Goal: Complete application form

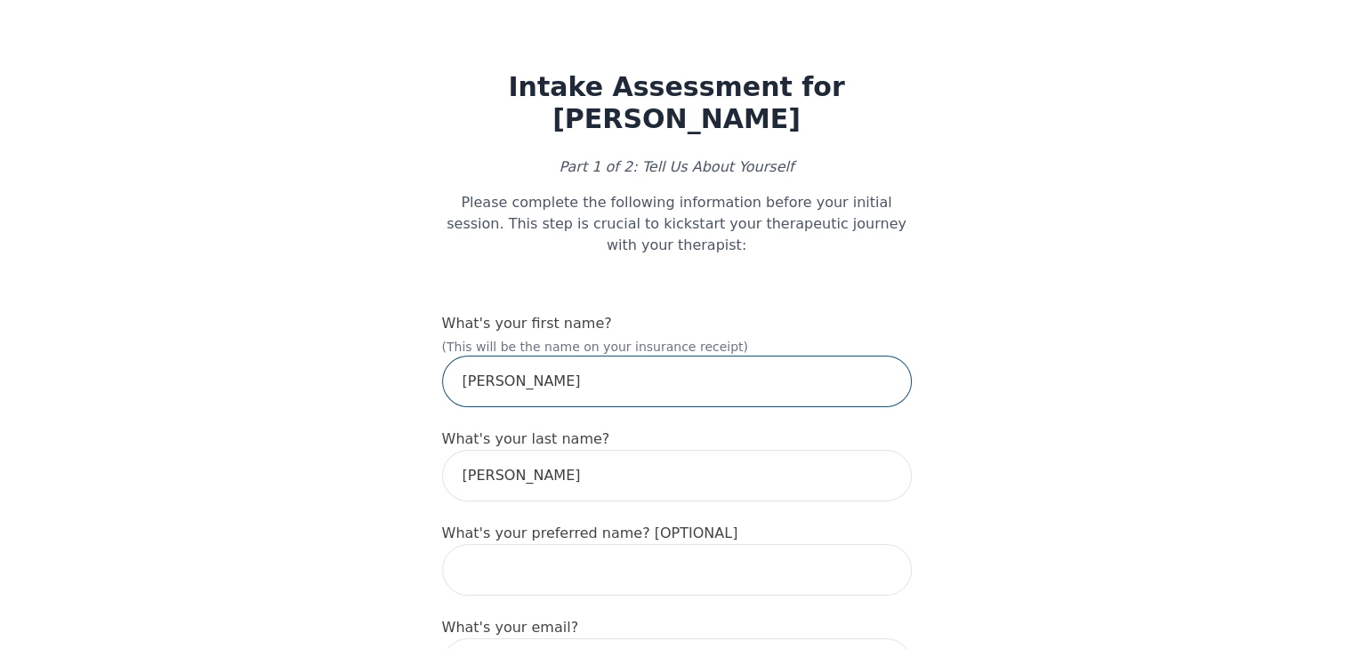
click at [586, 356] on input "[PERSON_NAME]" at bounding box center [677, 382] width 470 height 52
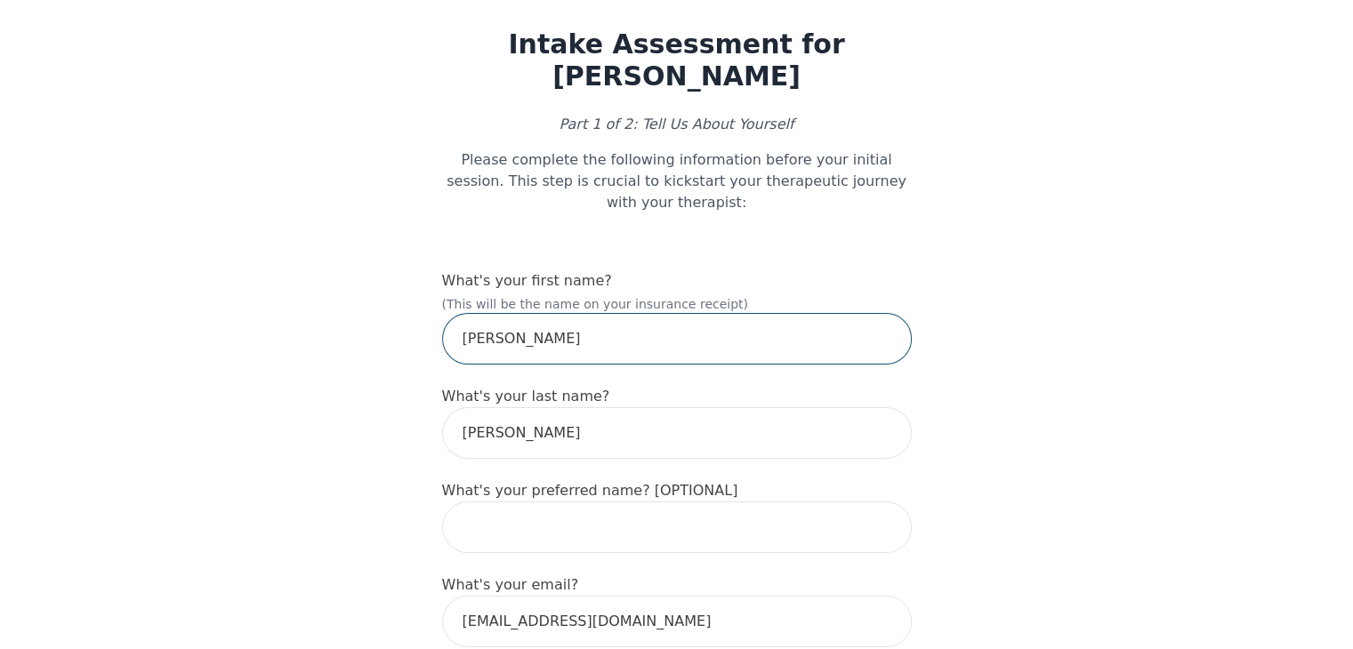
scroll to position [178, 0]
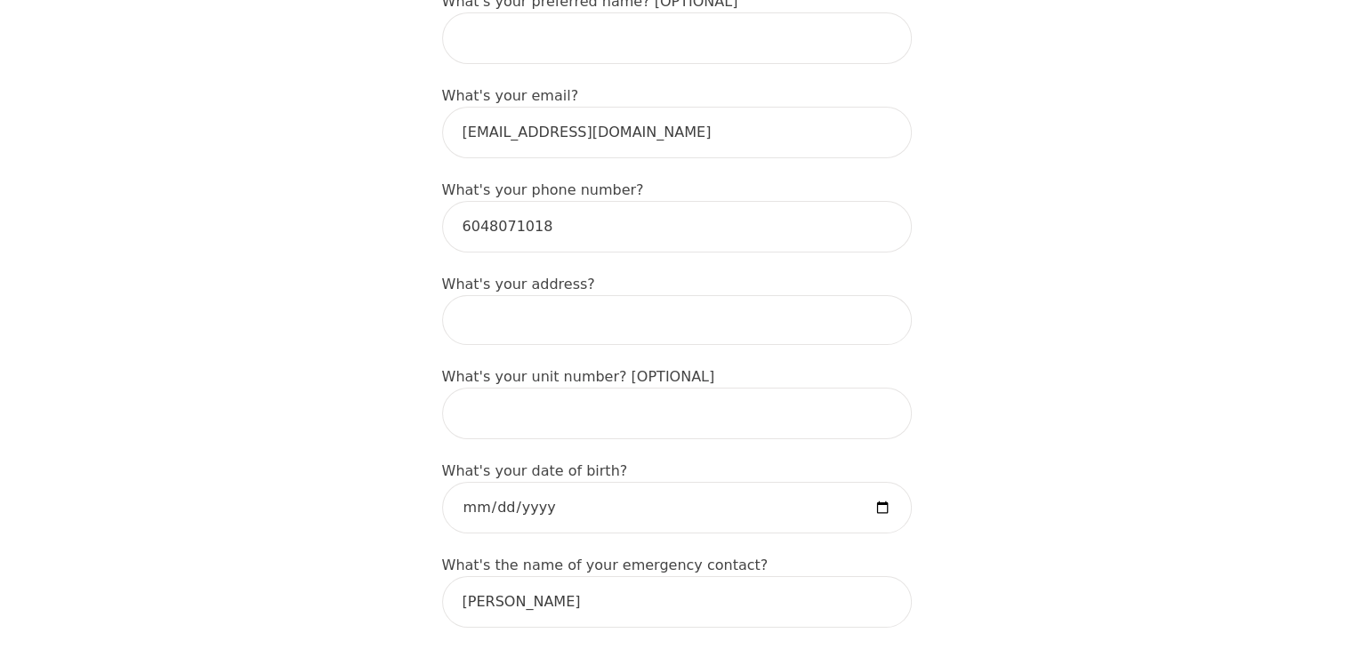
scroll to position [534, 0]
click at [697, 294] on input at bounding box center [677, 319] width 470 height 50
type input "[GEOGRAPHIC_DATA]"
type input "[PERSON_NAME]"
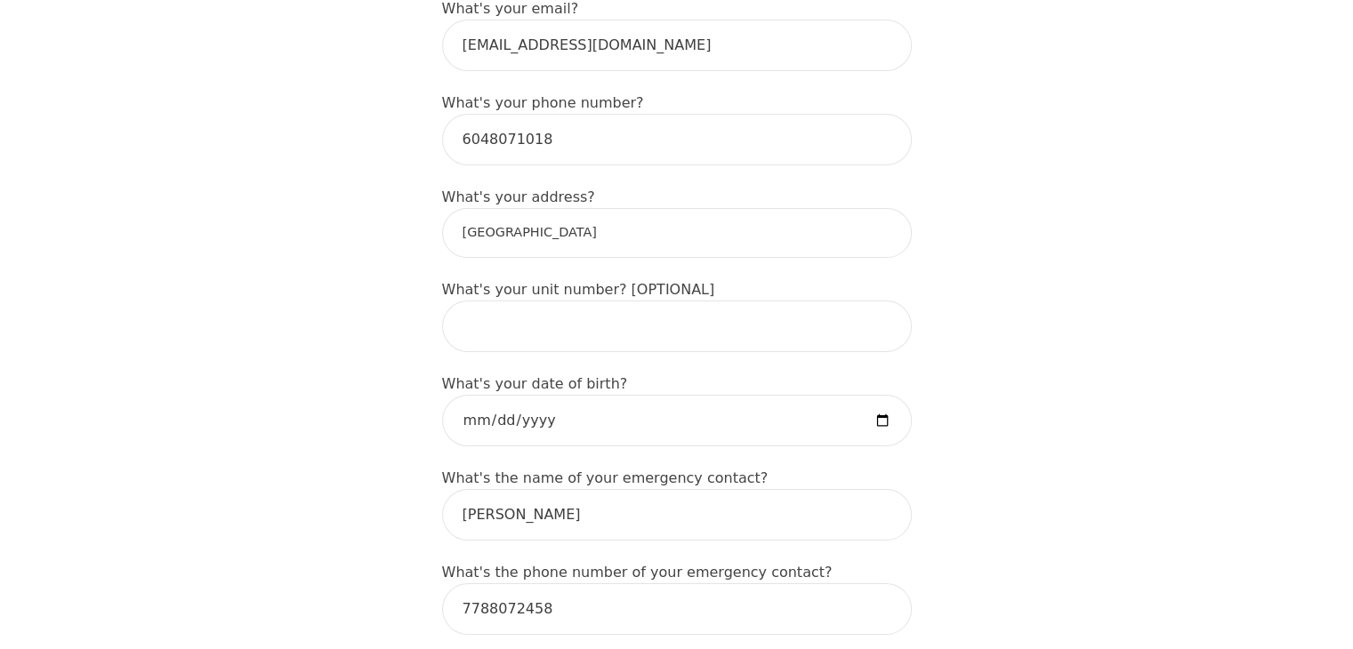
scroll to position [623, 0]
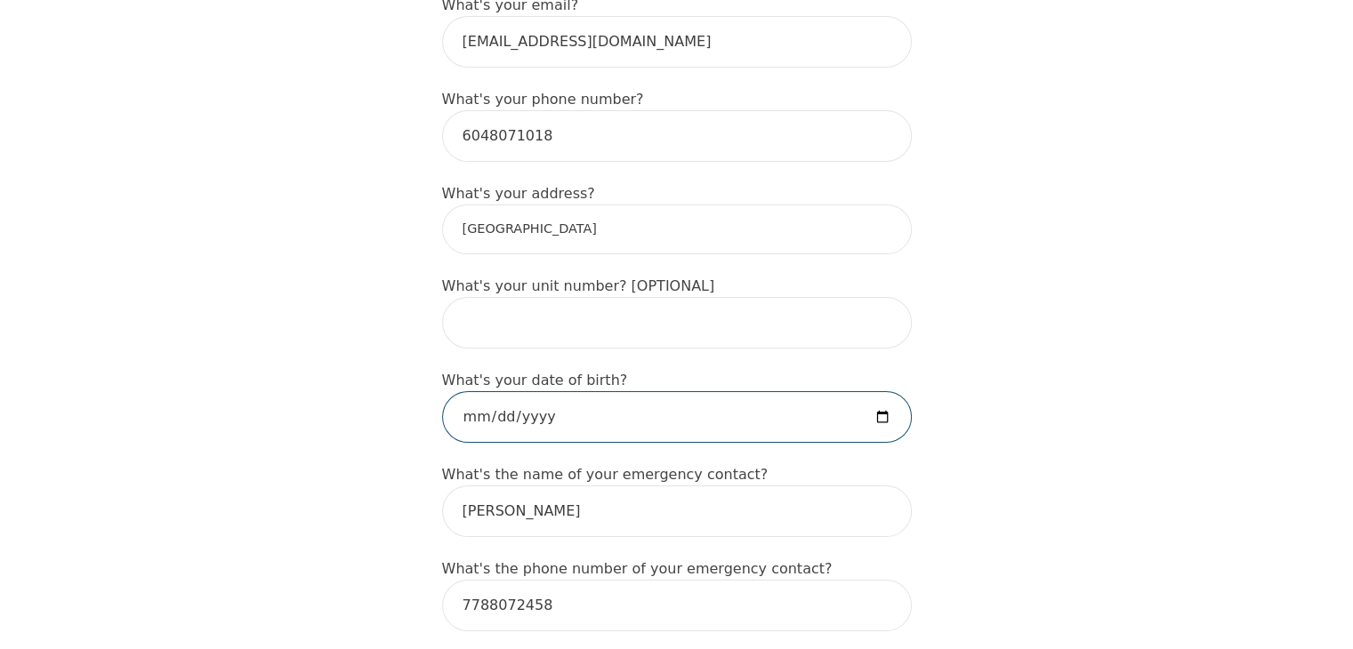
click at [610, 391] on input "date" at bounding box center [677, 417] width 470 height 52
click at [692, 391] on input "date" at bounding box center [677, 417] width 470 height 52
click at [569, 391] on input "date" at bounding box center [677, 417] width 470 height 52
click at [498, 391] on input "date" at bounding box center [677, 417] width 470 height 52
click at [505, 391] on input "date" at bounding box center [677, 417] width 470 height 52
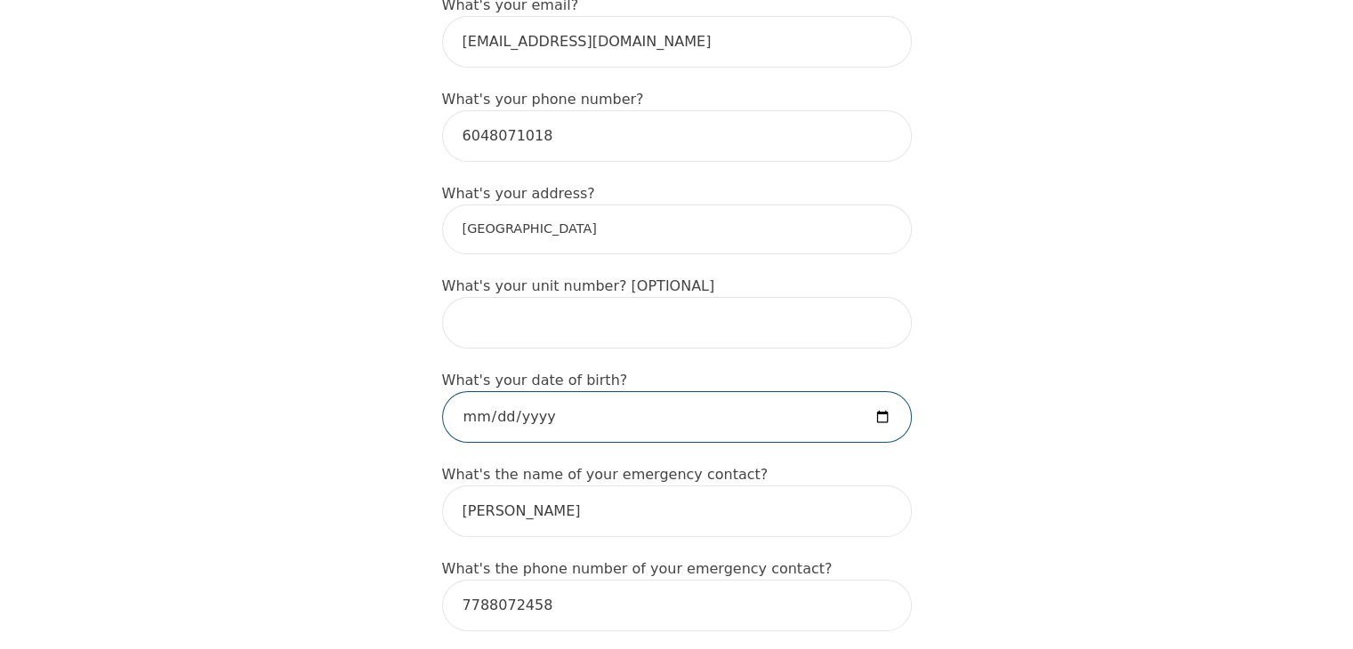
click at [505, 391] on input "date" at bounding box center [677, 417] width 470 height 52
click at [489, 391] on input "date" at bounding box center [677, 417] width 470 height 52
click at [505, 391] on input "date" at bounding box center [677, 417] width 470 height 52
type input "[DATE]"
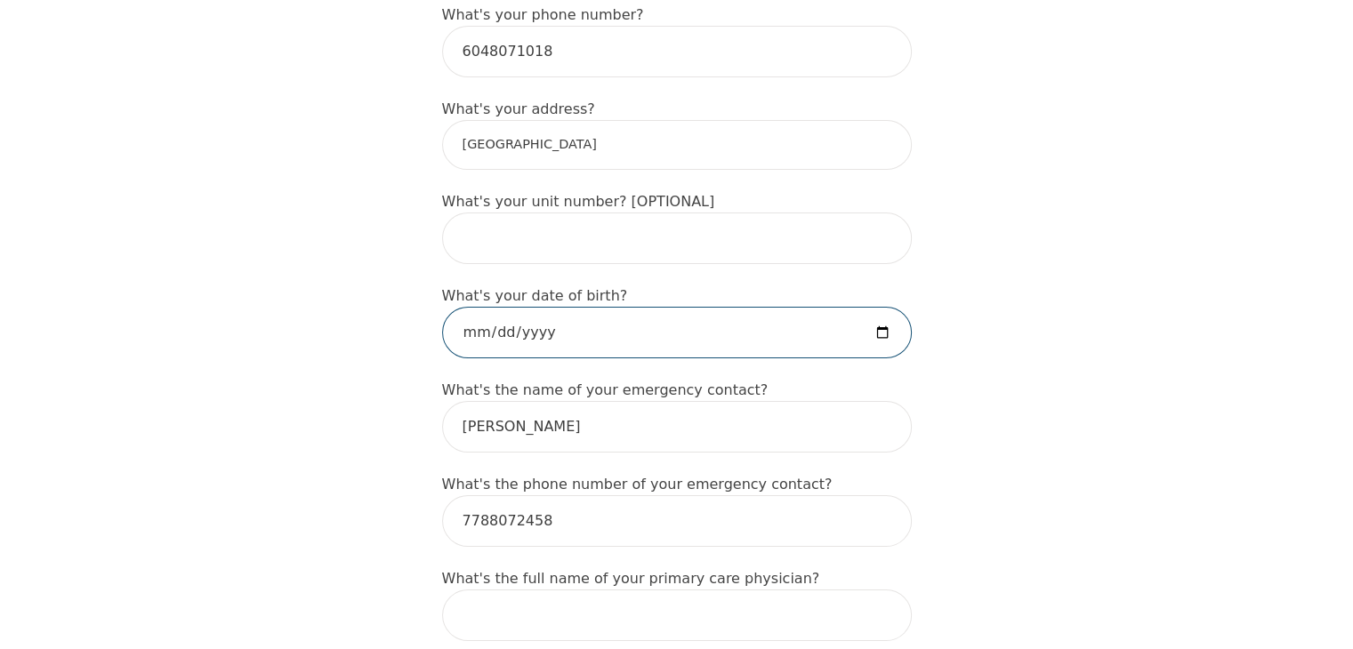
scroll to position [712, 0]
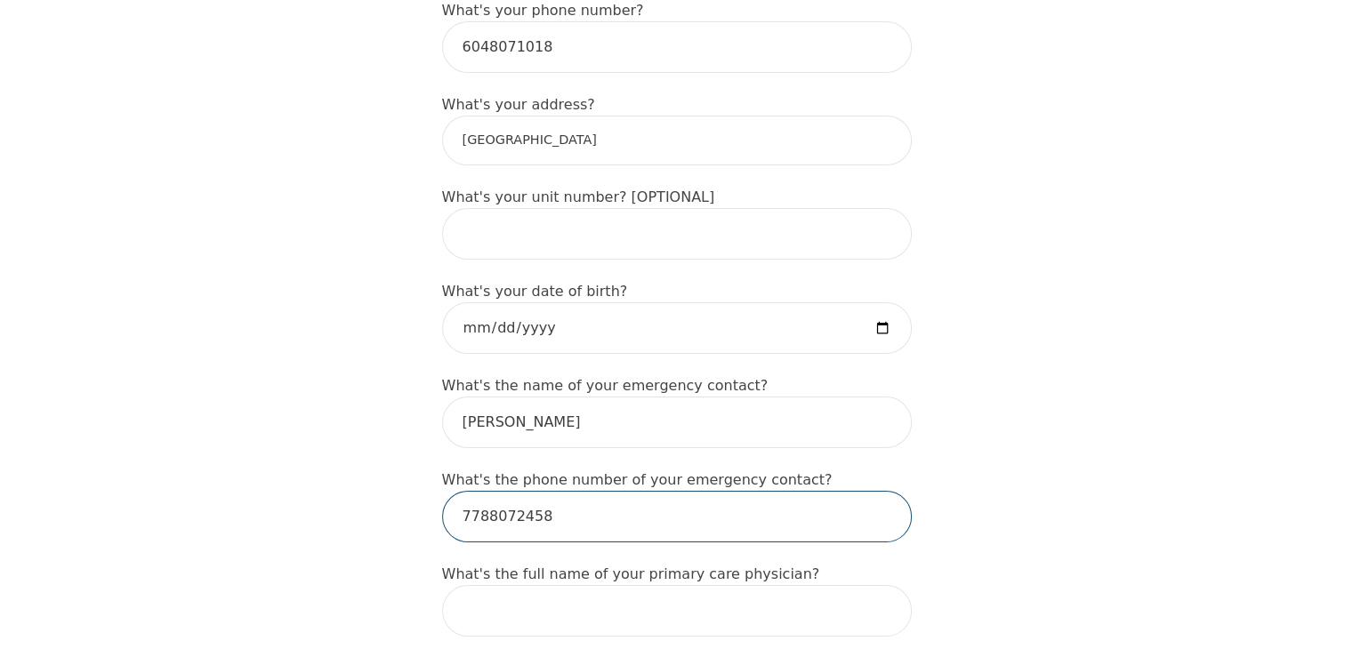
drag, startPoint x: 536, startPoint y: 457, endPoint x: 526, endPoint y: 453, distance: 11.6
click at [526, 491] on input "7788072458" at bounding box center [677, 517] width 470 height 52
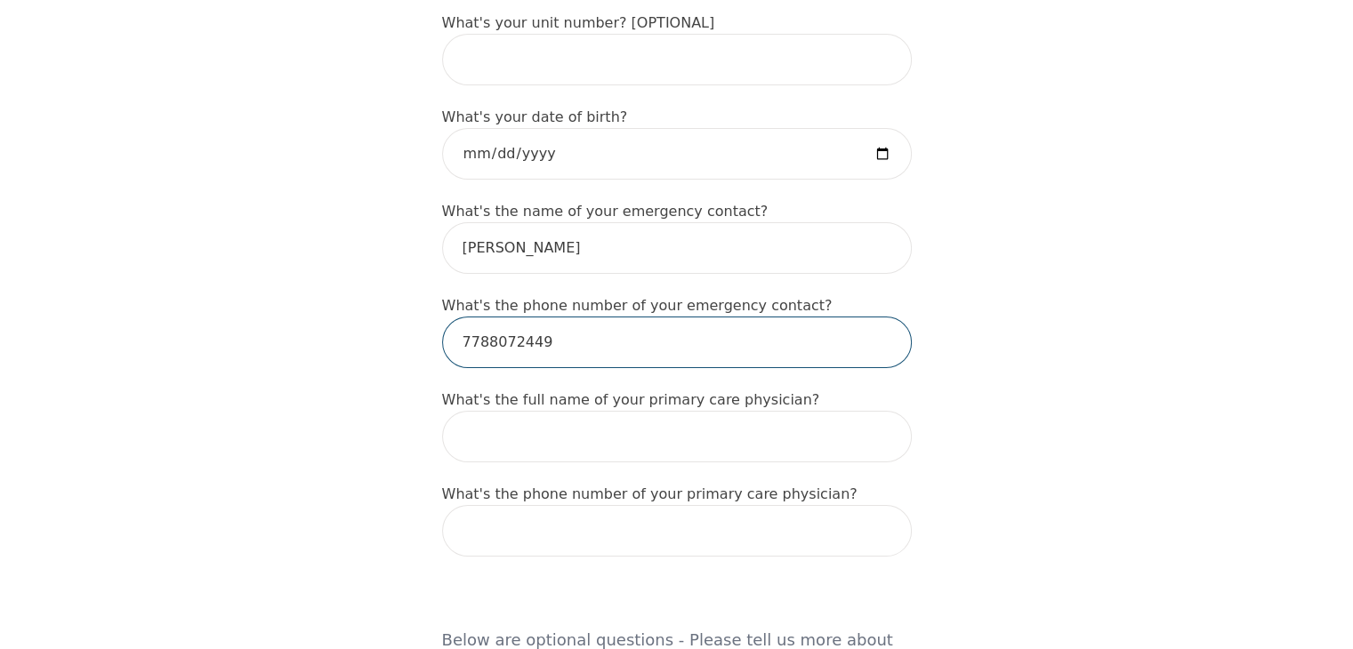
scroll to position [890, 0]
type input "7788072449"
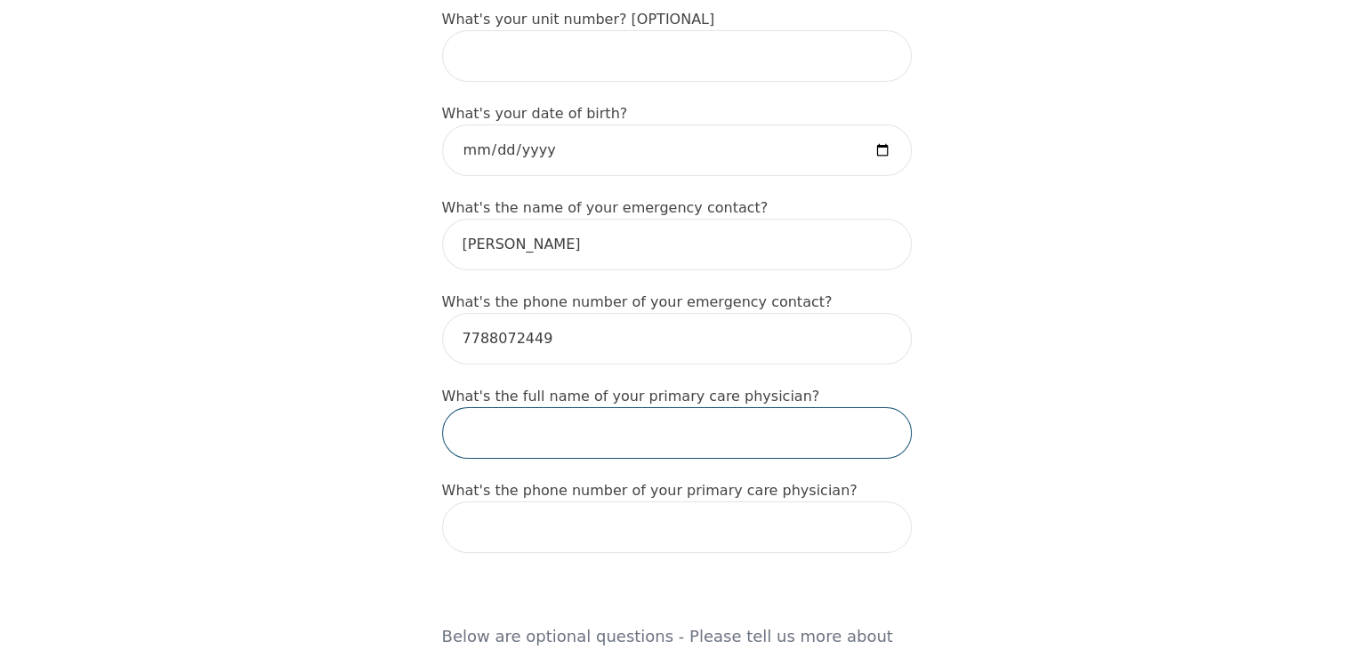
click at [766, 407] on input "text" at bounding box center [677, 433] width 470 height 52
type input "None"
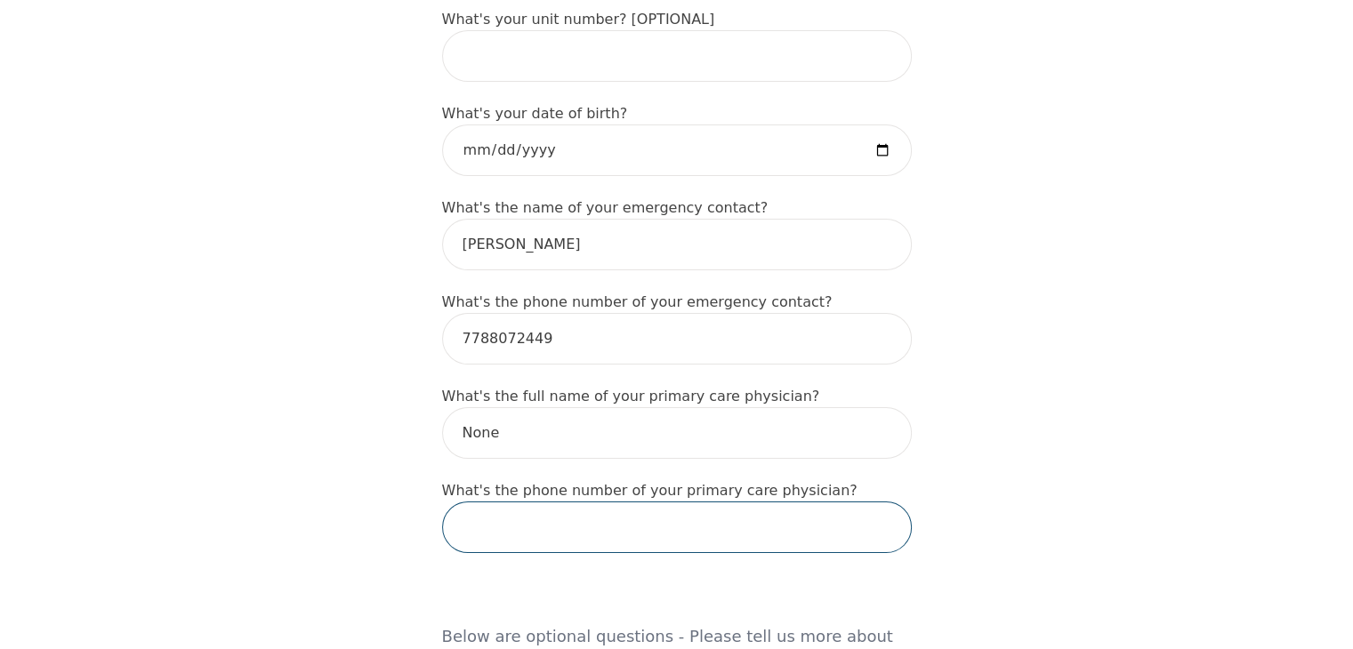
click at [679, 502] on input "tel" at bounding box center [677, 528] width 470 height 52
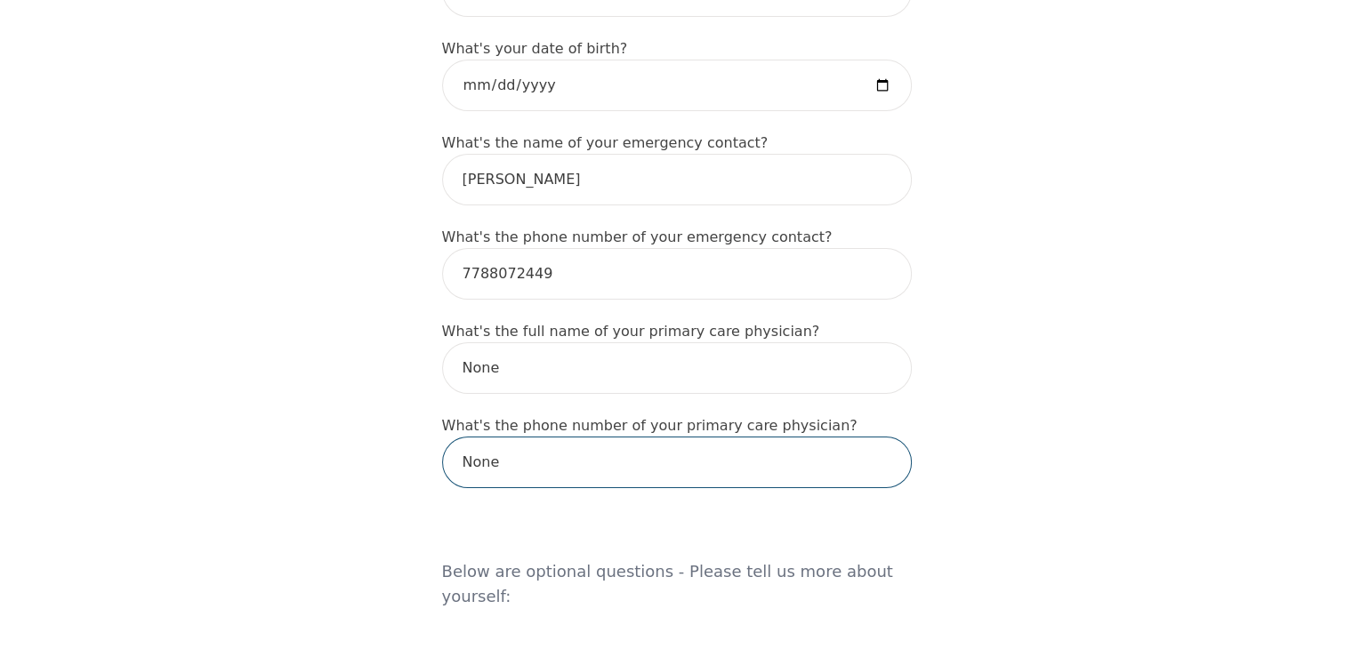
scroll to position [1245, 0]
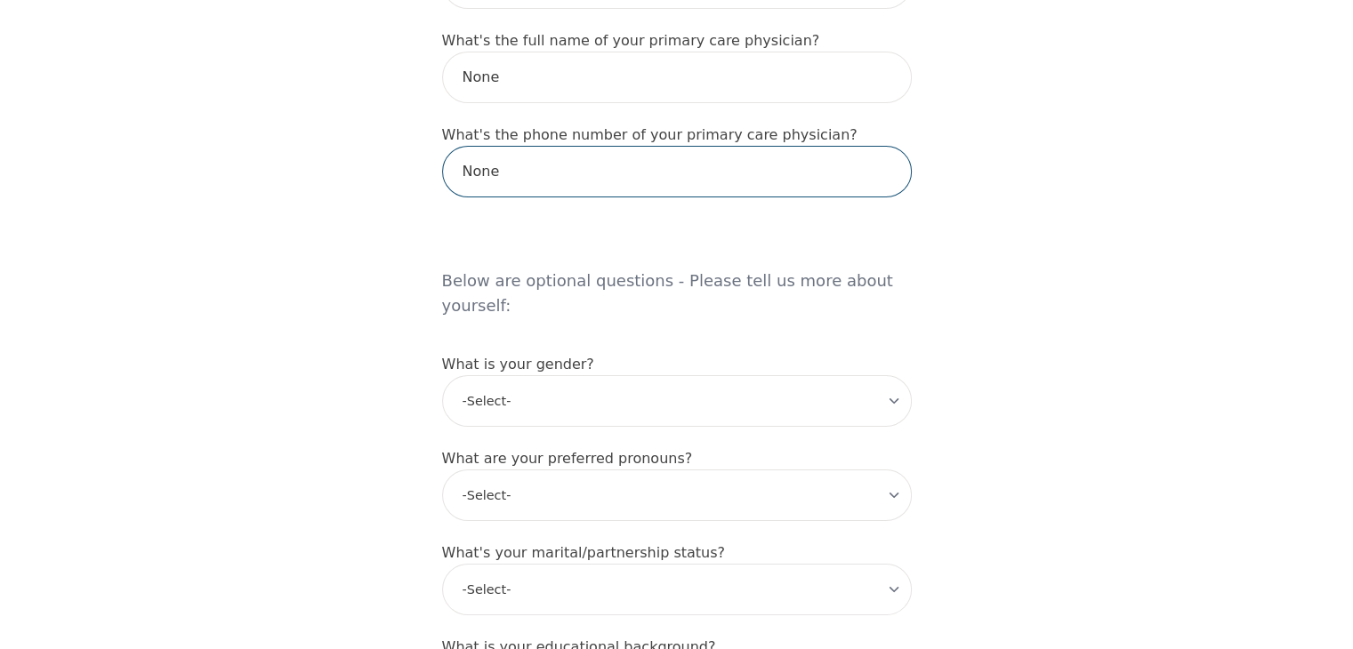
type input "None"
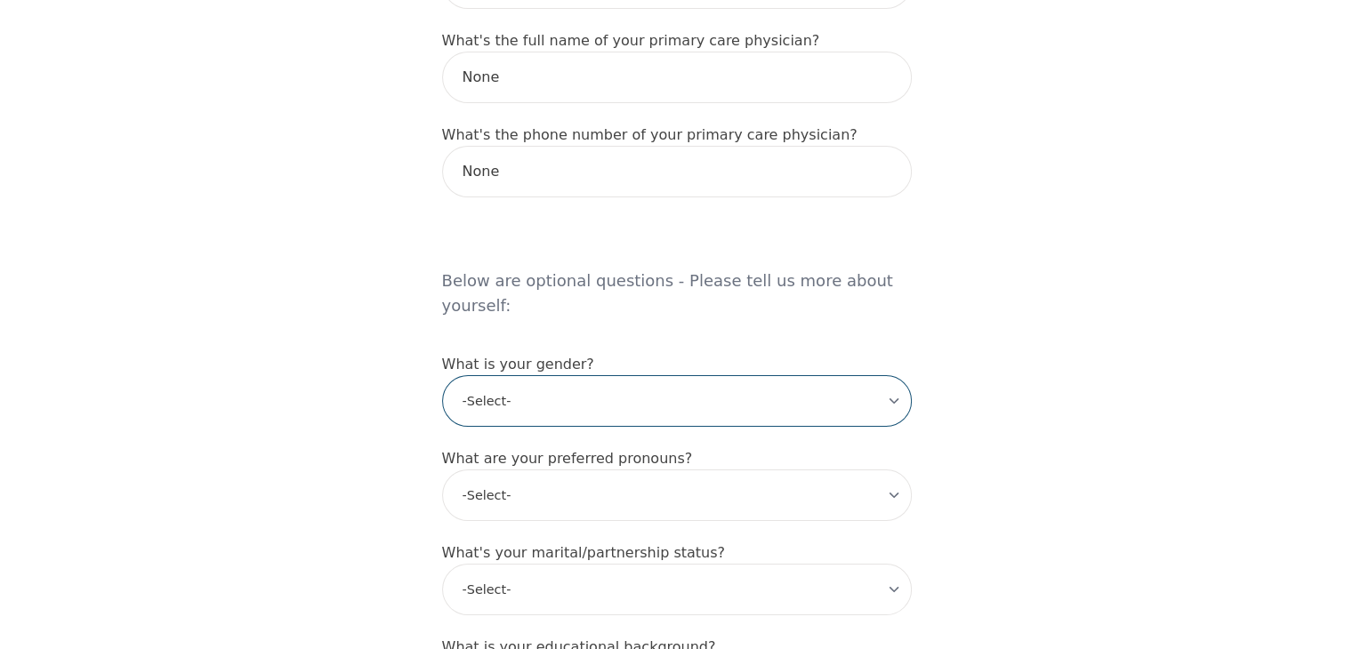
click at [784, 375] on select "-Select- [DEMOGRAPHIC_DATA] [DEMOGRAPHIC_DATA] [DEMOGRAPHIC_DATA] [DEMOGRAPHIC_…" at bounding box center [677, 401] width 470 height 52
select select "[DEMOGRAPHIC_DATA]"
click at [442, 375] on select "-Select- [DEMOGRAPHIC_DATA] [DEMOGRAPHIC_DATA] [DEMOGRAPHIC_DATA] [DEMOGRAPHIC_…" at bounding box center [677, 401] width 470 height 52
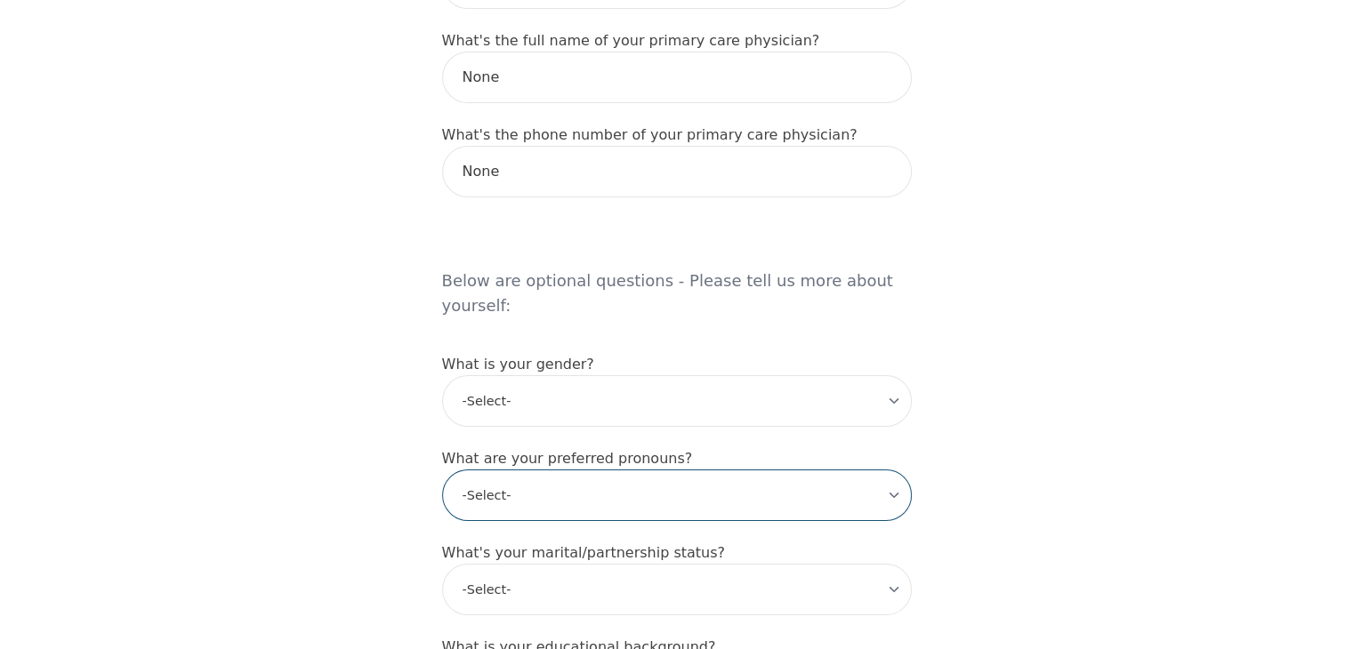
click at [705, 470] on select "-Select- he/him she/her they/them ze/zir xe/xem ey/em ve/ver tey/ter e/e per/pe…" at bounding box center [677, 496] width 470 height 52
select select "she/her"
click at [442, 470] on select "-Select- he/him she/her they/them ze/zir xe/xem ey/em ve/ver tey/ter e/e per/pe…" at bounding box center [677, 496] width 470 height 52
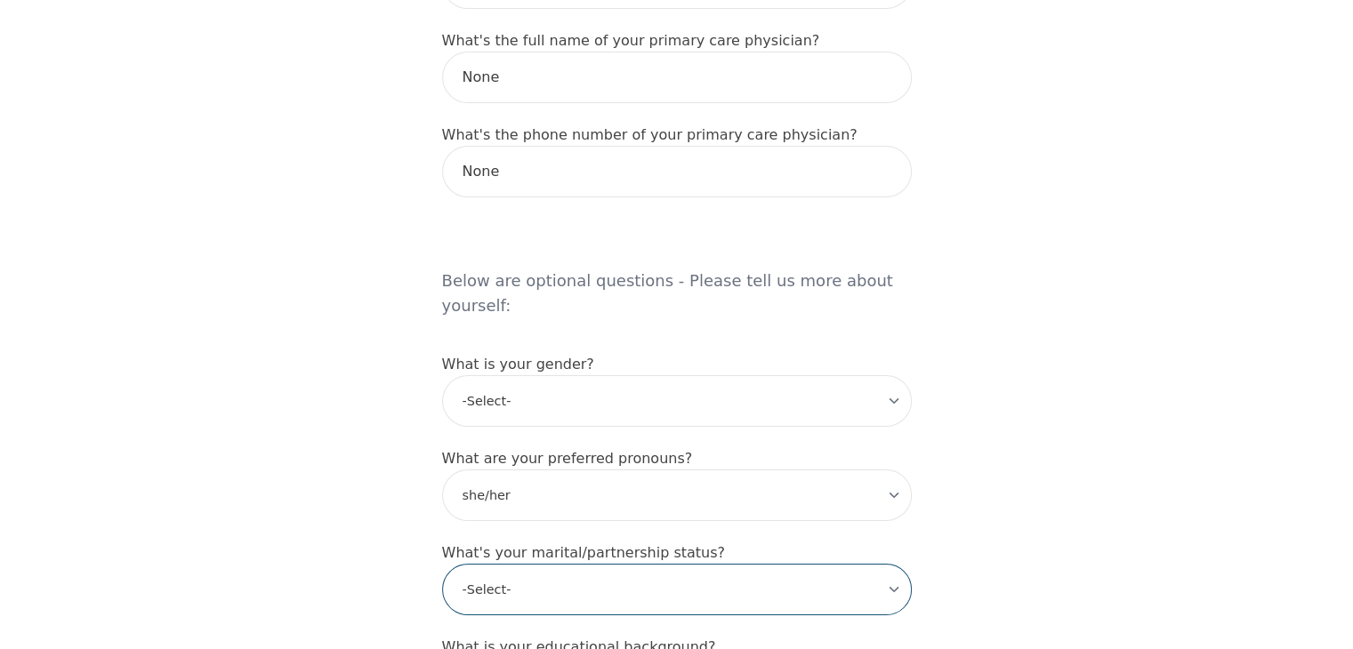
click at [737, 564] on select "-Select- Single Partnered Married Common Law Widowed Separated Divorced" at bounding box center [677, 590] width 470 height 52
select select "Partnered"
click at [442, 564] on select "-Select- Single Partnered Married Common Law Widowed Separated Divorced" at bounding box center [677, 590] width 470 height 52
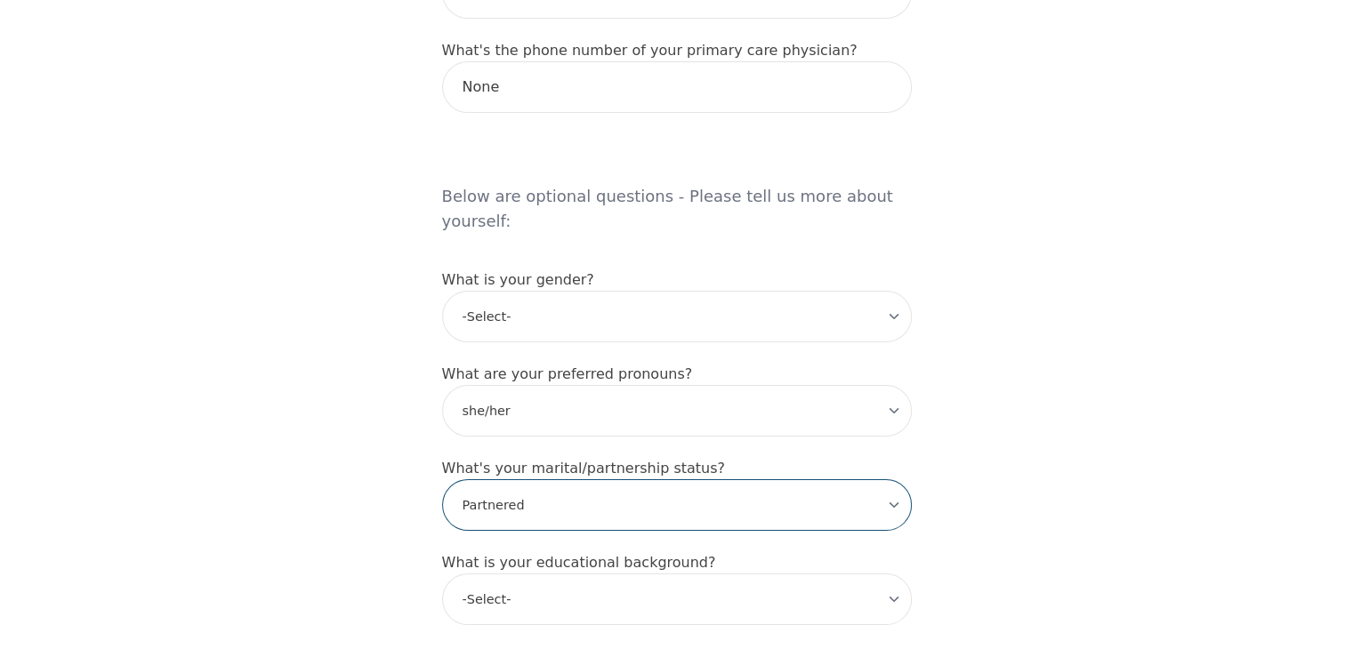
scroll to position [1334, 0]
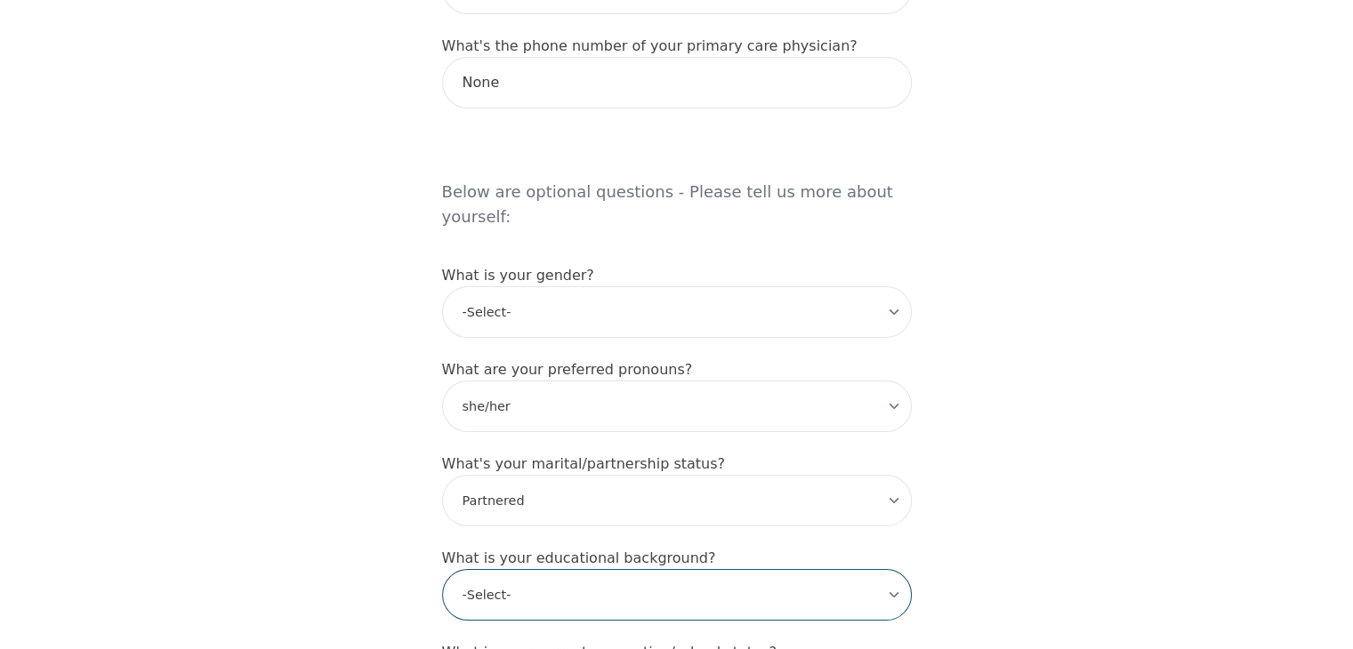
click at [689, 569] on select "-Select- Less than high school High school Associate degree Bachelor degree Mas…" at bounding box center [677, 595] width 470 height 52
select select "High school"
click at [442, 569] on select "-Select- Less than high school High school Associate degree Bachelor degree Mas…" at bounding box center [677, 595] width 470 height 52
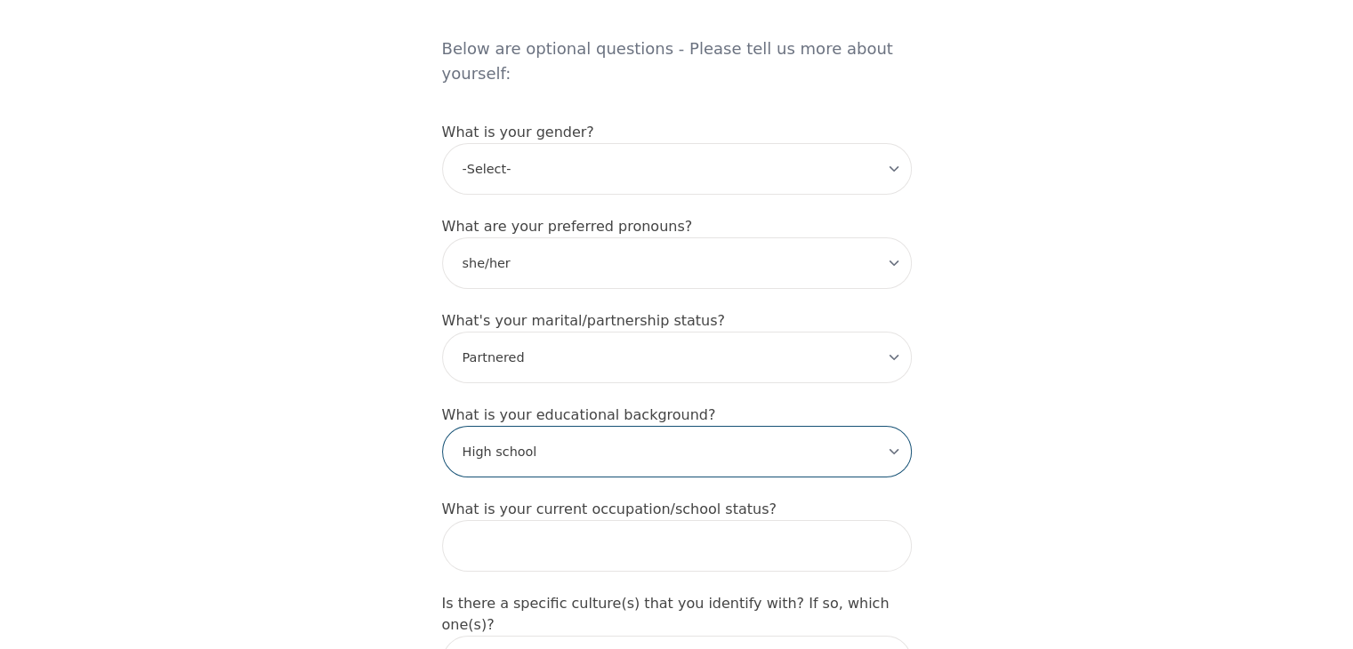
scroll to position [1690, 0]
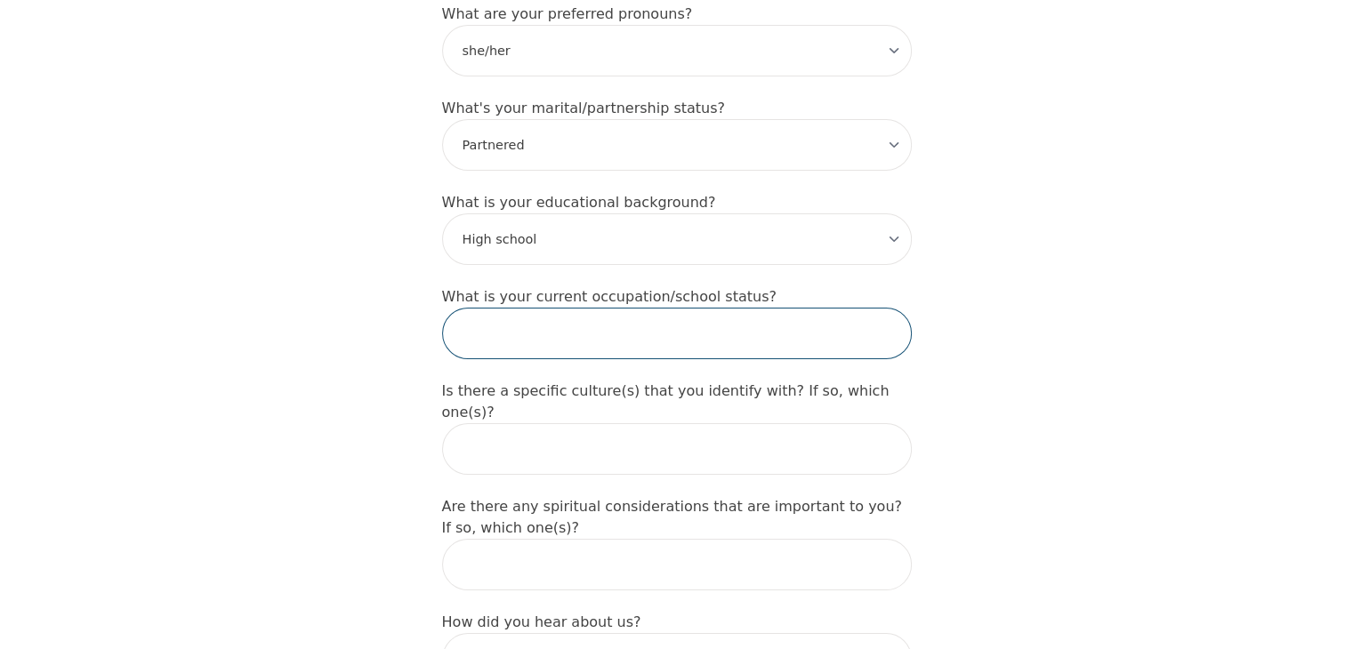
click at [690, 308] on input "text" at bounding box center [677, 334] width 470 height 52
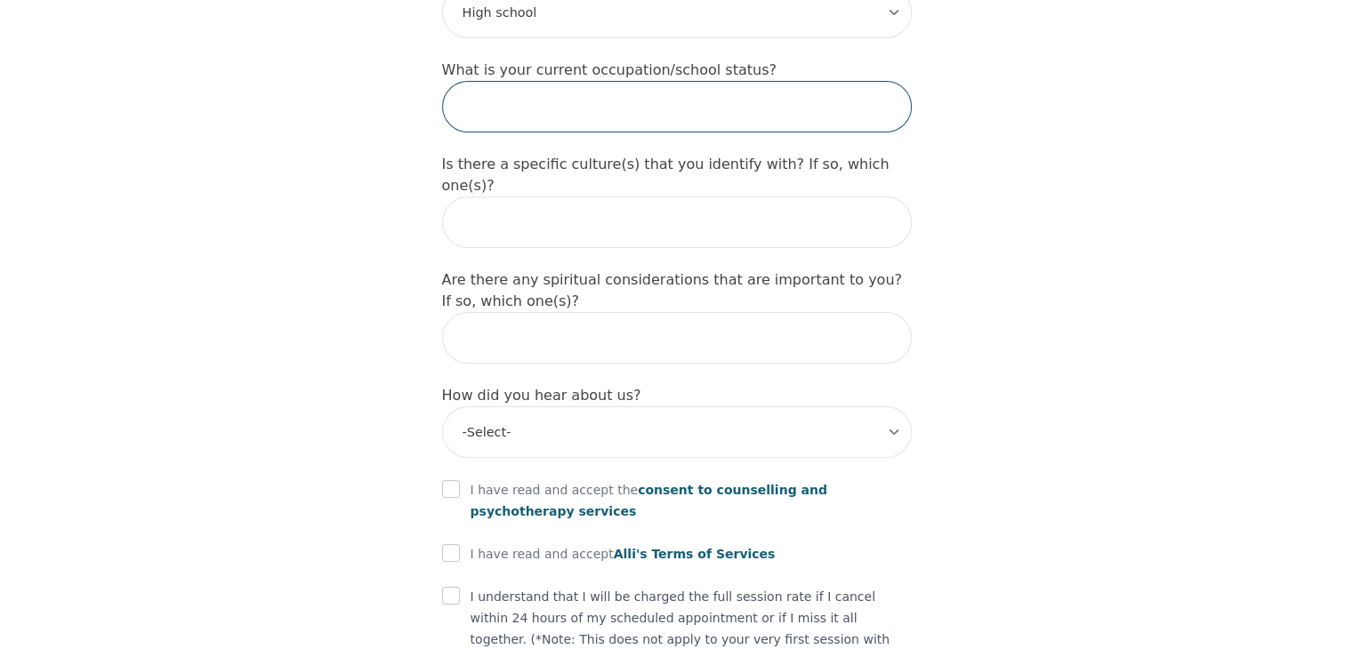
scroll to position [1957, 0]
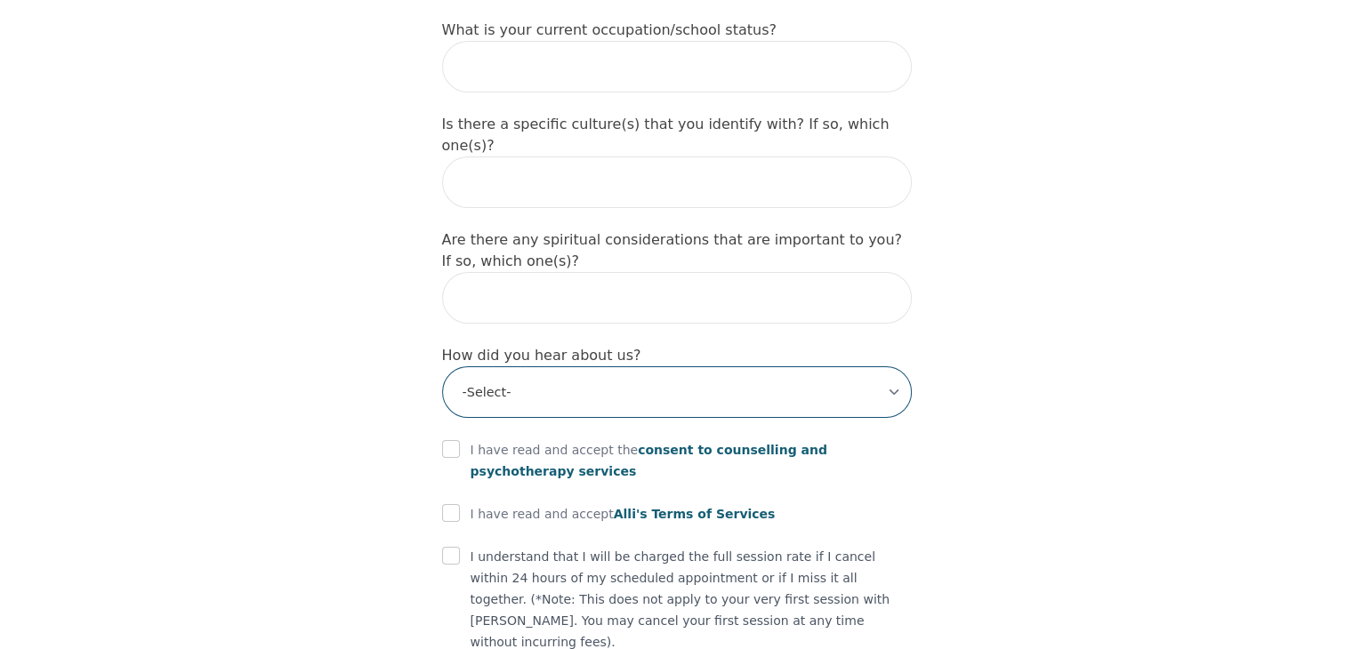
click at [754, 367] on select "-Select- Physician/Specialist Friend Facebook Instagram Google Search Google Ad…" at bounding box center [677, 393] width 470 height 52
select select "Instagram"
click at [442, 367] on select "-Select- Physician/Specialist Friend Facebook Instagram Google Search Google Ad…" at bounding box center [677, 393] width 470 height 52
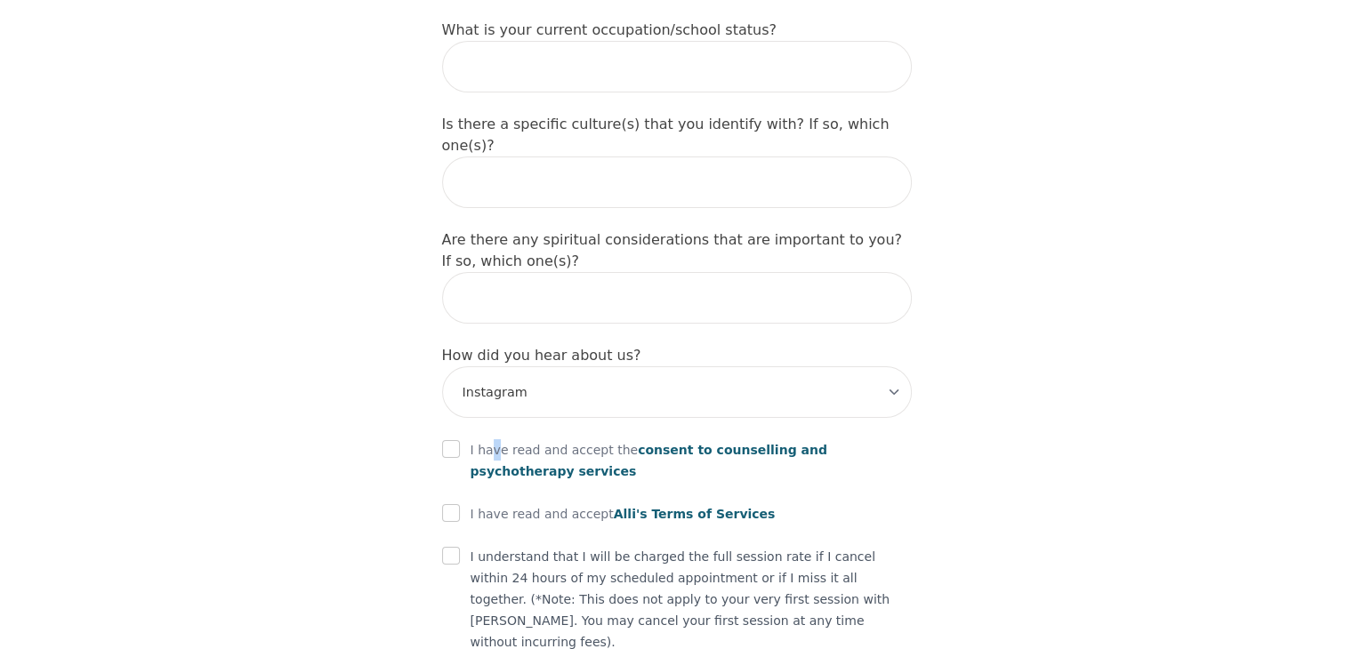
click at [494, 439] on p "I have read and accept the consent to counselling and [MEDICAL_DATA] services" at bounding box center [691, 460] width 441 height 43
click at [486, 503] on p "I have read and accept [PERSON_NAME]'s Terms of Services" at bounding box center [623, 513] width 305 height 21
click at [477, 503] on p "I have read and accept [PERSON_NAME]'s Terms of Services" at bounding box center [623, 513] width 305 height 21
click at [458, 504] on input "checkbox" at bounding box center [451, 513] width 18 height 18
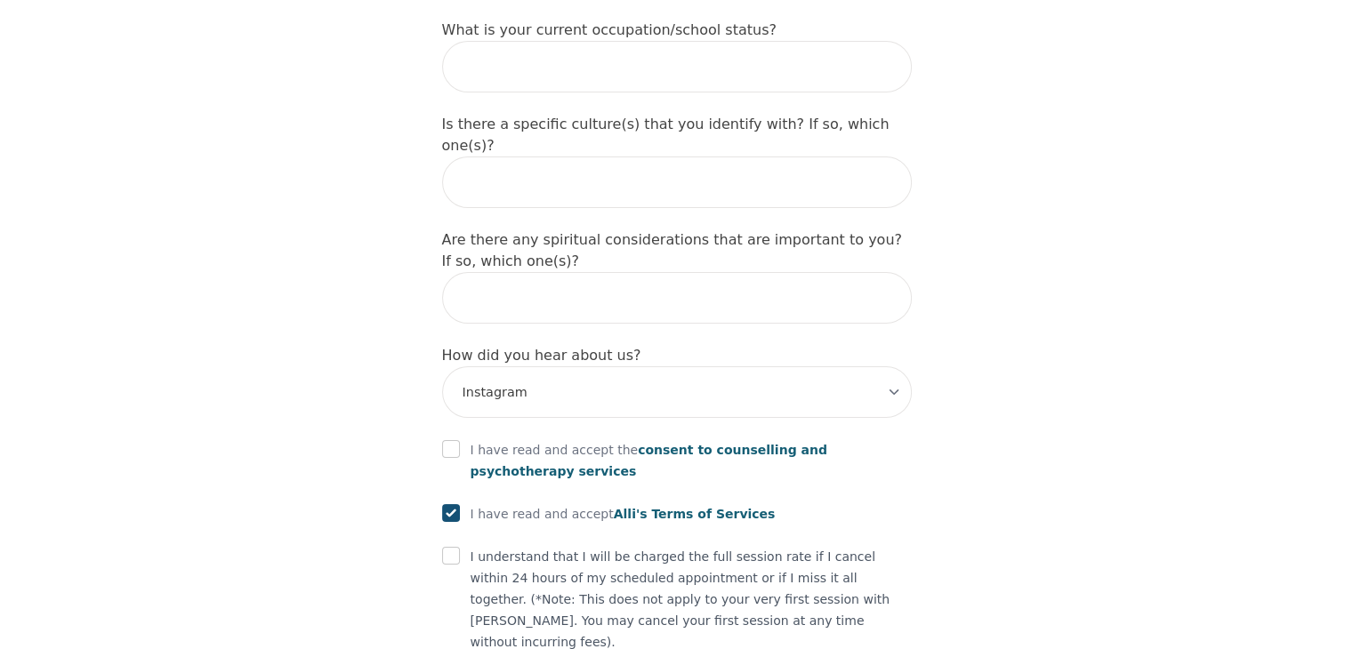
checkbox input "true"
click at [455, 440] on input "checkbox" at bounding box center [451, 449] width 18 height 18
checkbox input "true"
click at [450, 547] on input "checkbox" at bounding box center [451, 556] width 18 height 18
checkbox input "true"
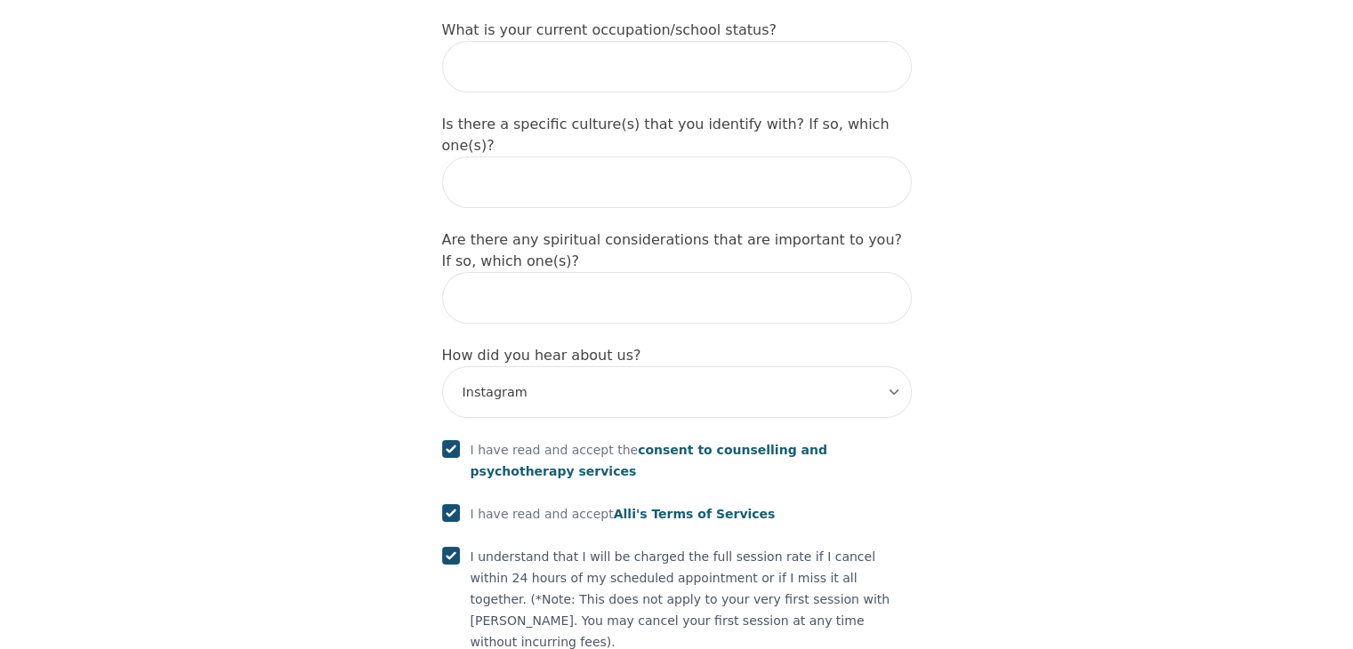
checkbox input "true"
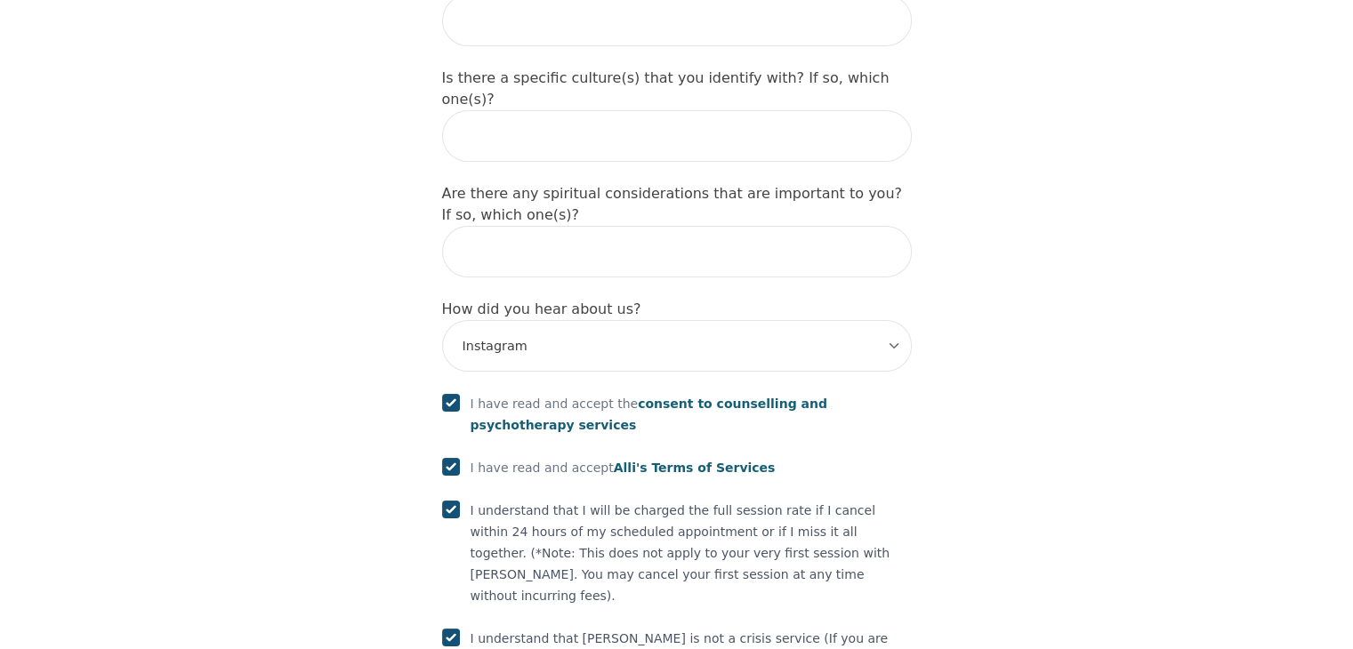
scroll to position [2007, 0]
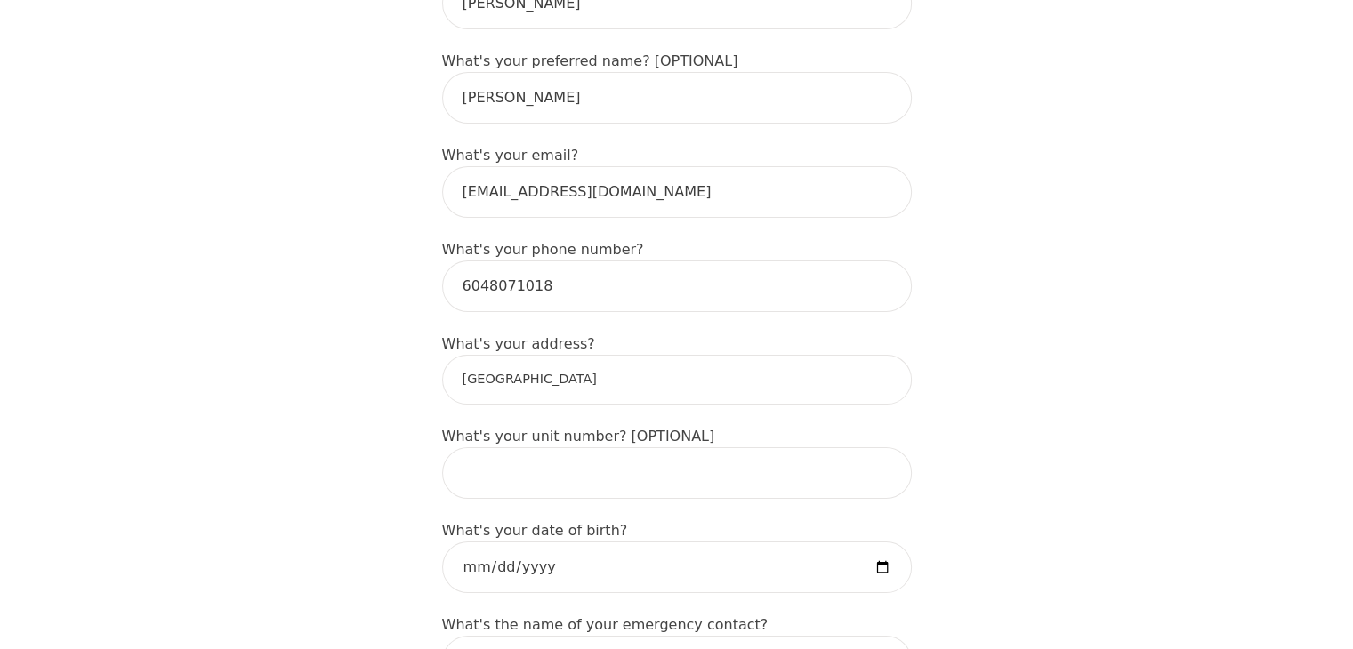
scroll to position [473, 0]
click at [695, 354] on input "[GEOGRAPHIC_DATA]" at bounding box center [677, 379] width 470 height 50
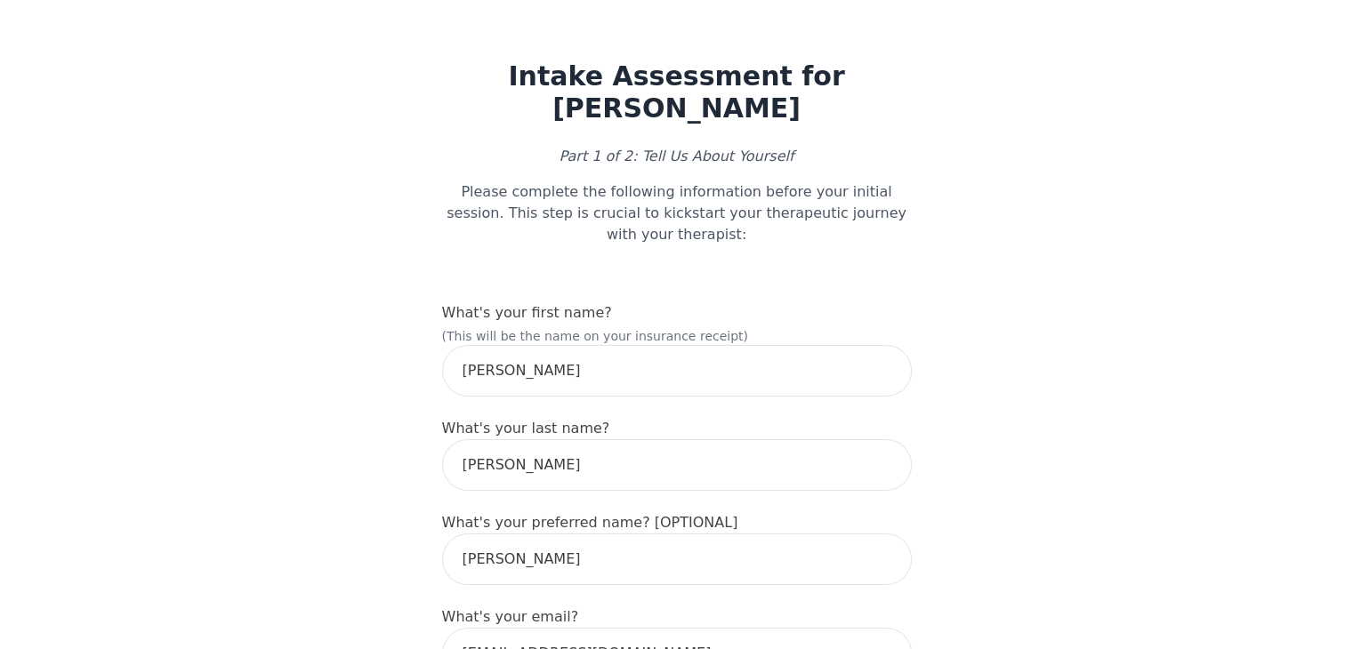
scroll to position [0, 0]
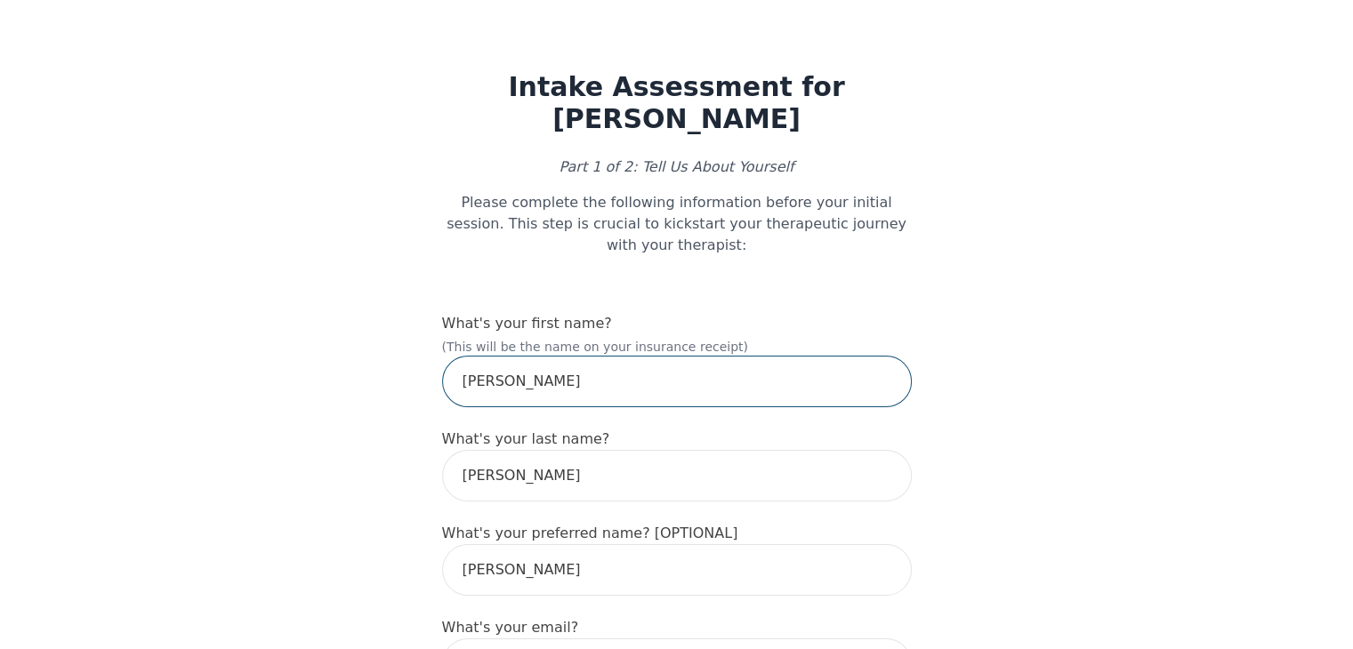
click at [790, 356] on input "[PERSON_NAME]" at bounding box center [677, 382] width 470 height 52
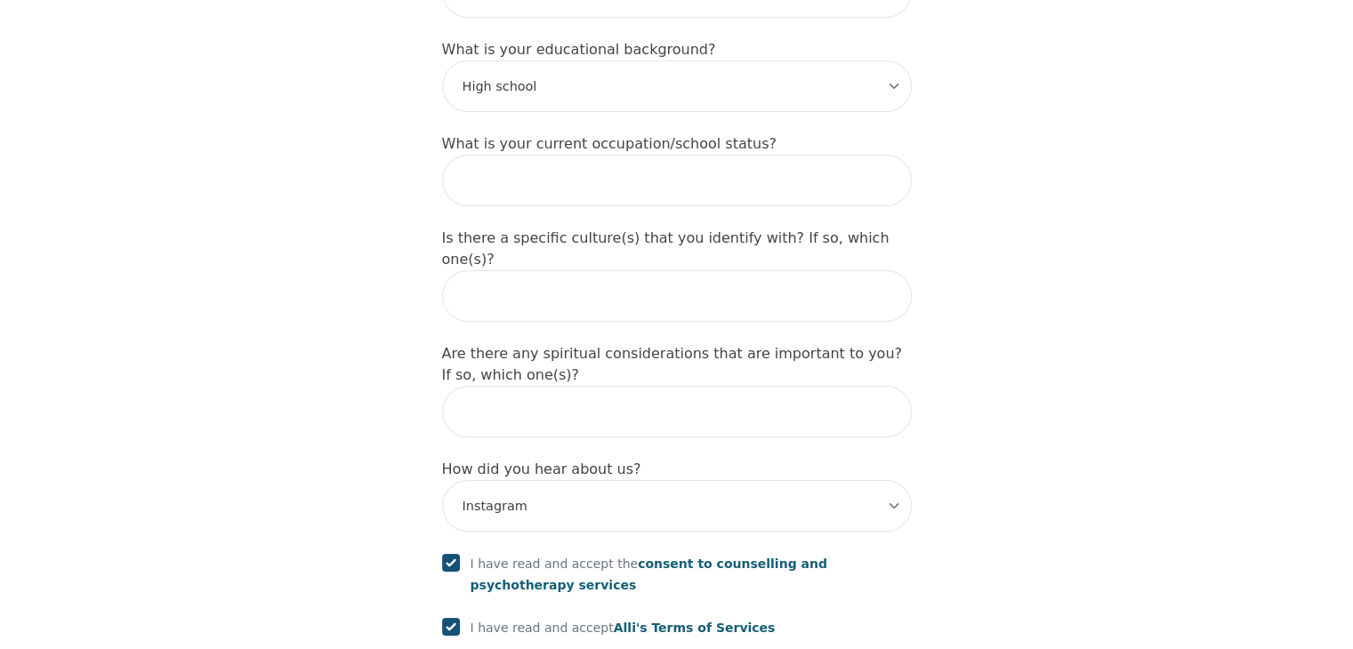
scroll to position [2074, 0]
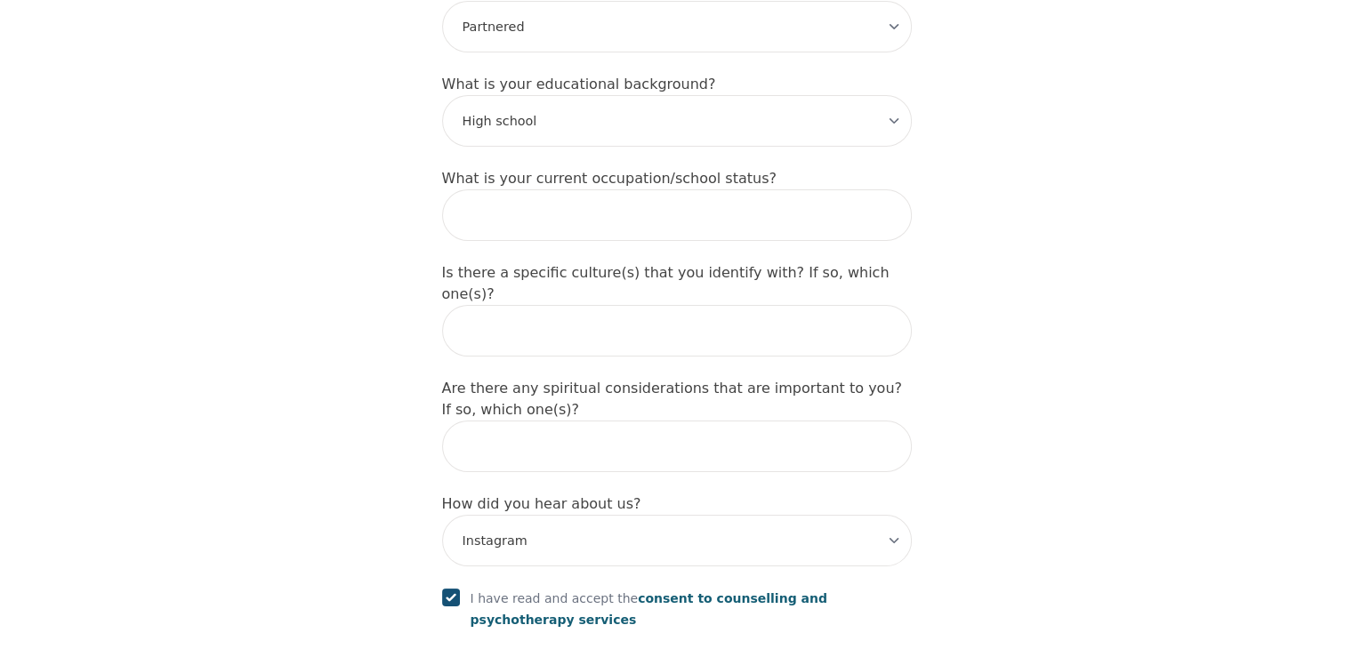
scroll to position [1808, 0]
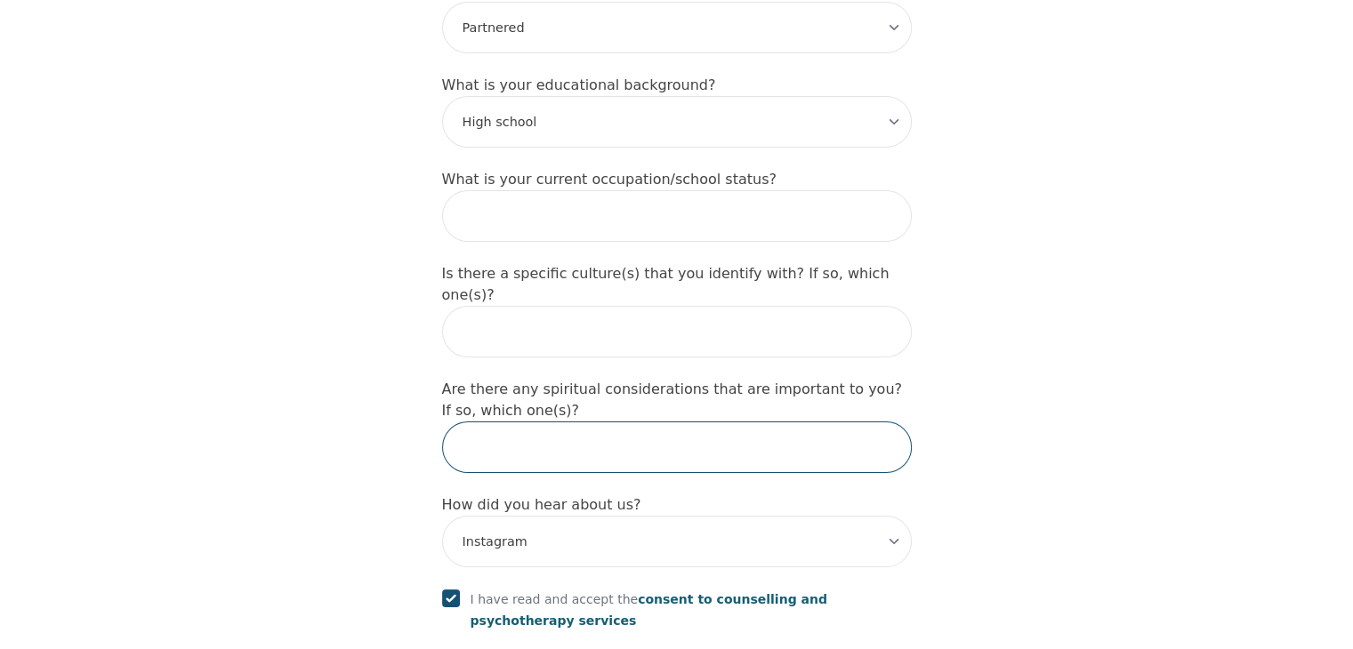
click at [657, 422] on input "text" at bounding box center [677, 448] width 470 height 52
type input "no"
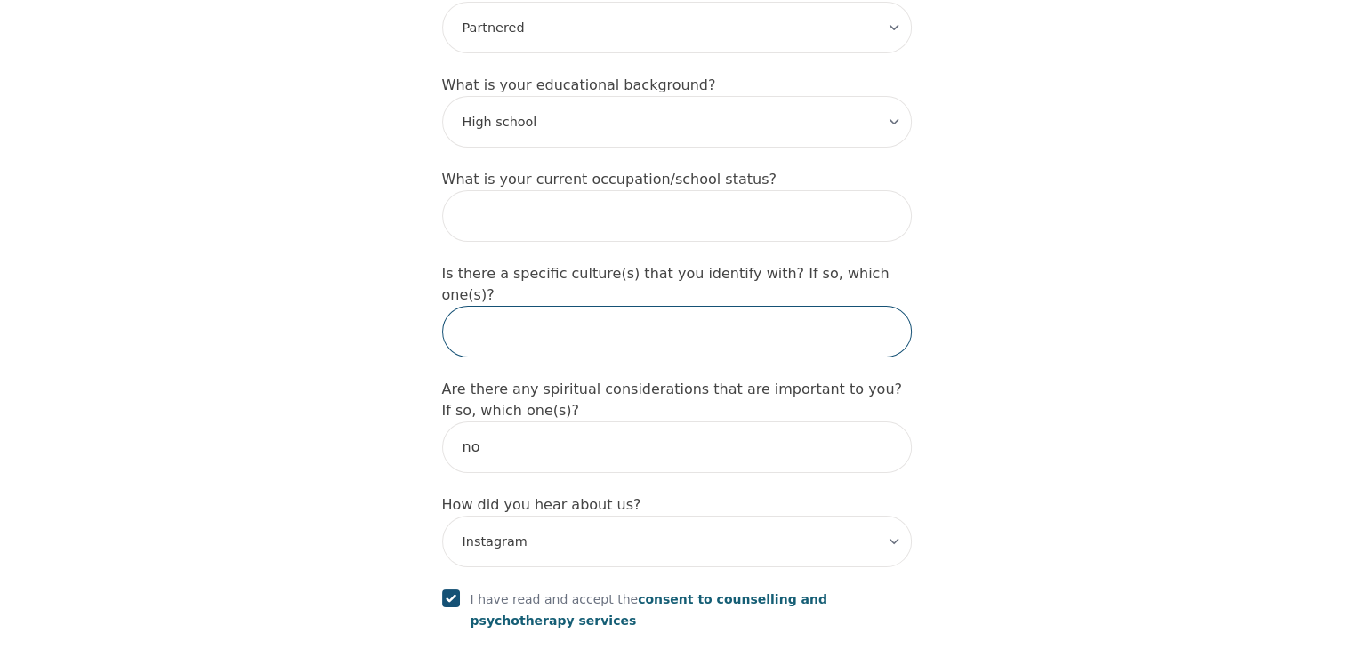
click at [692, 306] on input "text" at bounding box center [677, 332] width 470 height 52
type input "no"
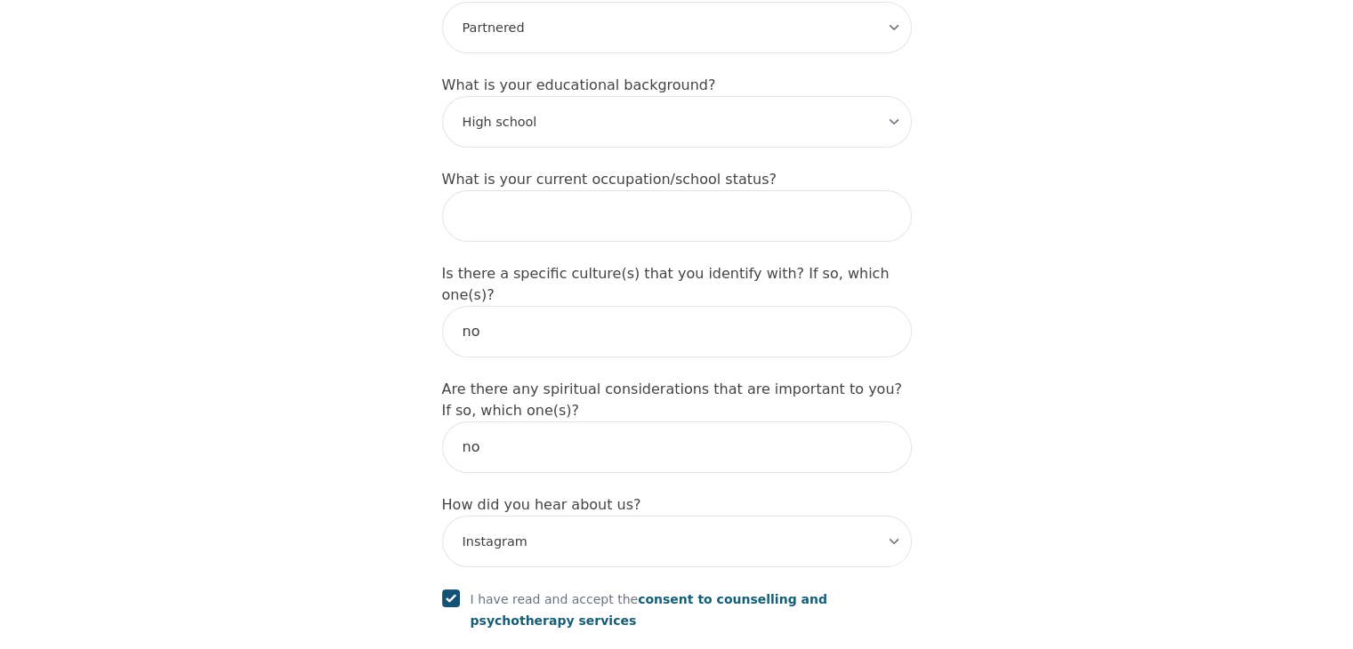
drag, startPoint x: 680, startPoint y: 105, endPoint x: 673, endPoint y: 112, distance: 9.5
click at [680, 169] on div "What is your current occupation/school status?" at bounding box center [677, 205] width 470 height 73
click at [665, 190] on input "text" at bounding box center [677, 216] width 470 height 52
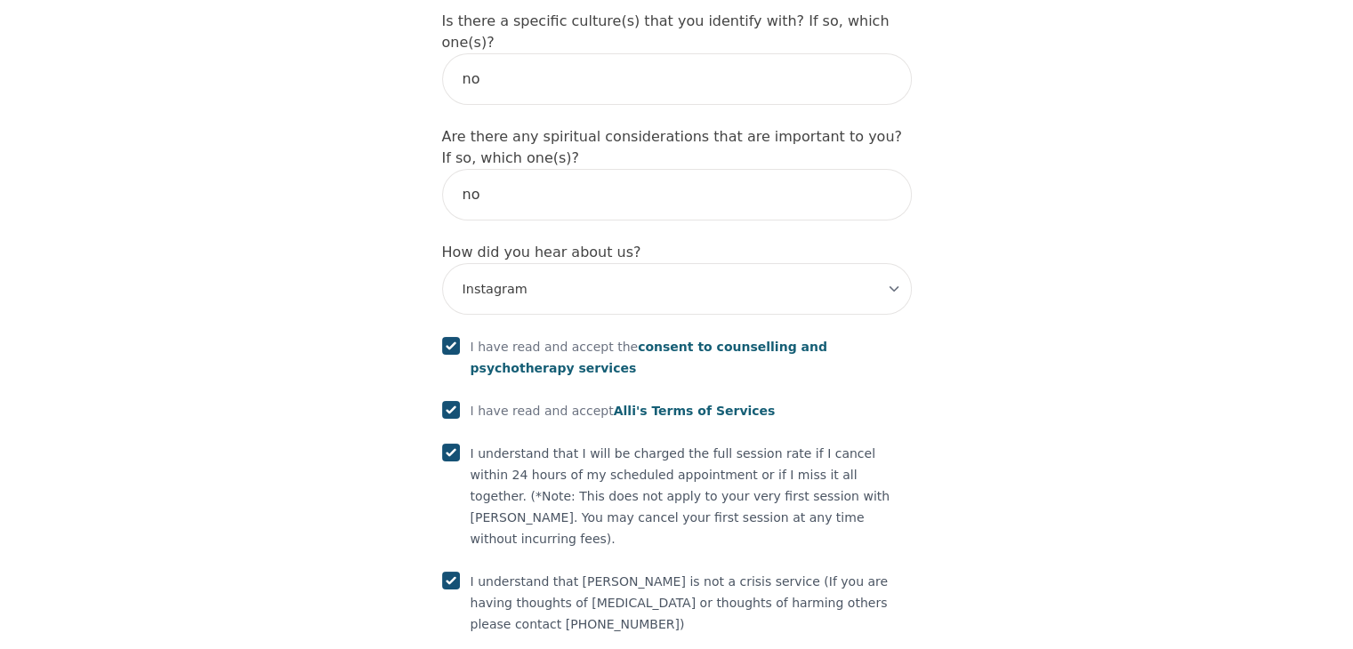
scroll to position [2074, 0]
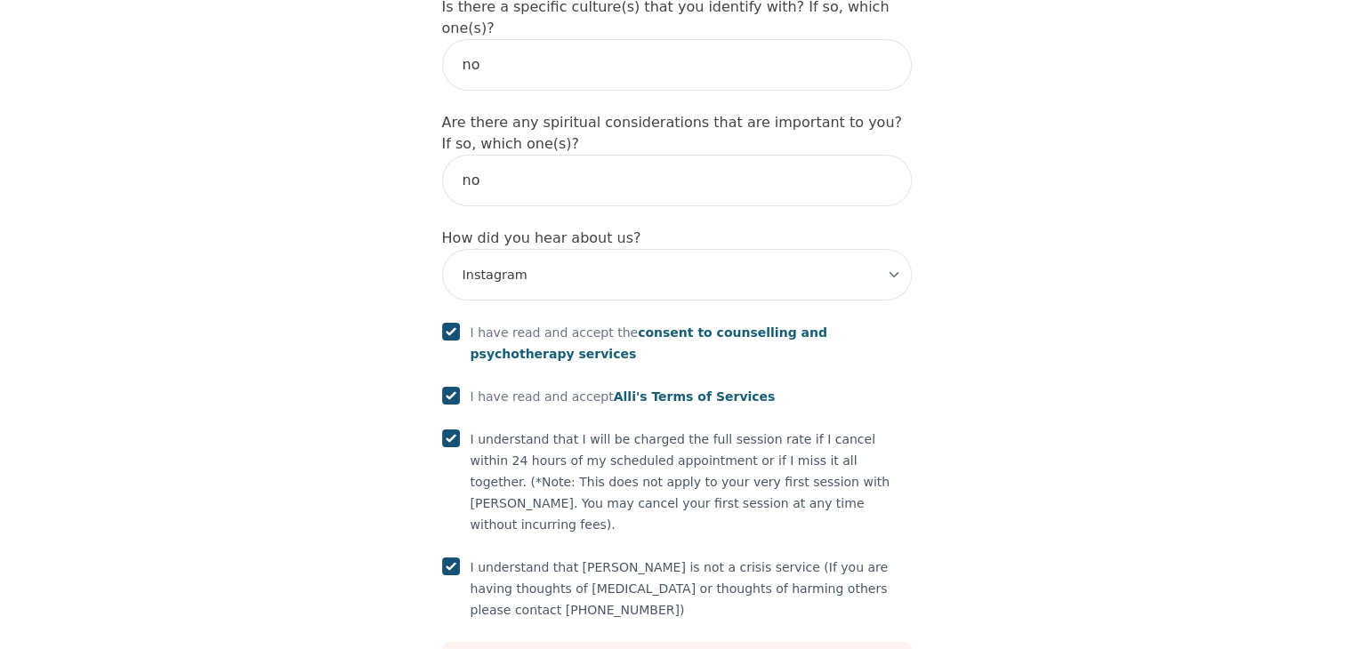
type input "no"
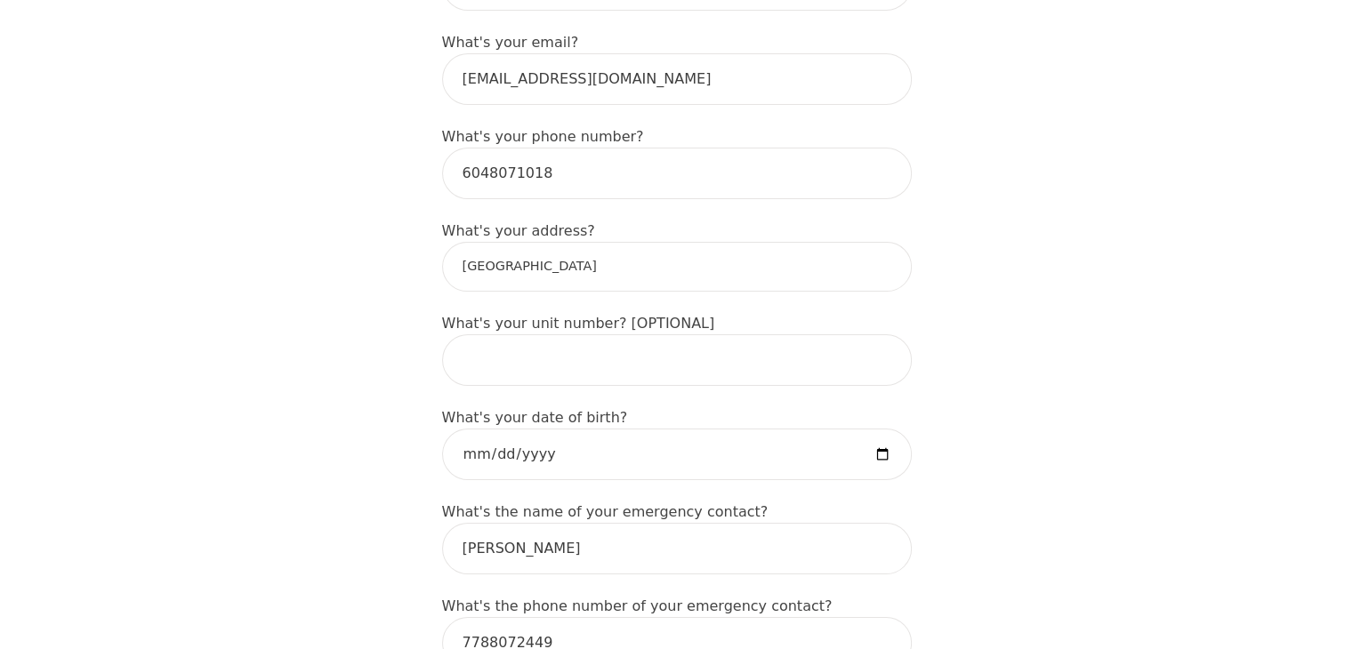
scroll to position [295, 0]
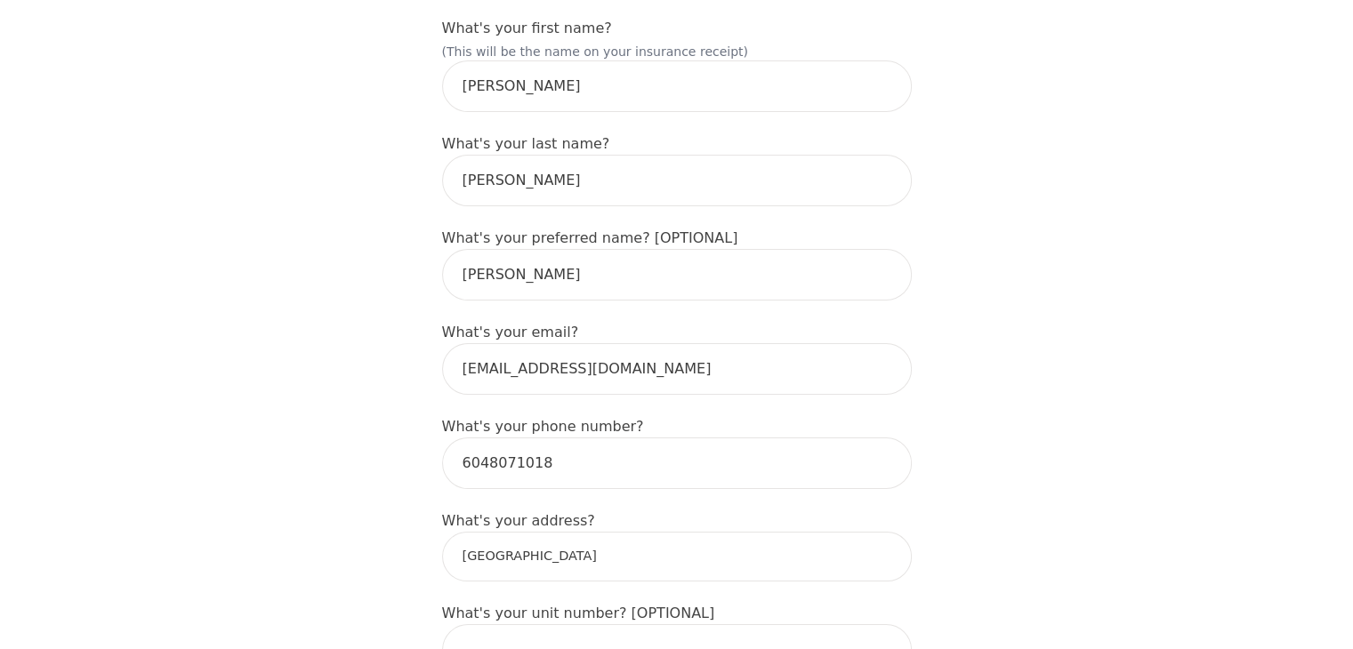
click at [618, 532] on input "[GEOGRAPHIC_DATA]" at bounding box center [677, 557] width 470 height 50
click at [623, 532] on input "[GEOGRAPHIC_DATA]" at bounding box center [677, 557] width 470 height 50
click at [609, 532] on input "[GEOGRAPHIC_DATA]" at bounding box center [677, 557] width 470 height 50
click at [623, 532] on input "[GEOGRAPHIC_DATA]" at bounding box center [677, 557] width 470 height 50
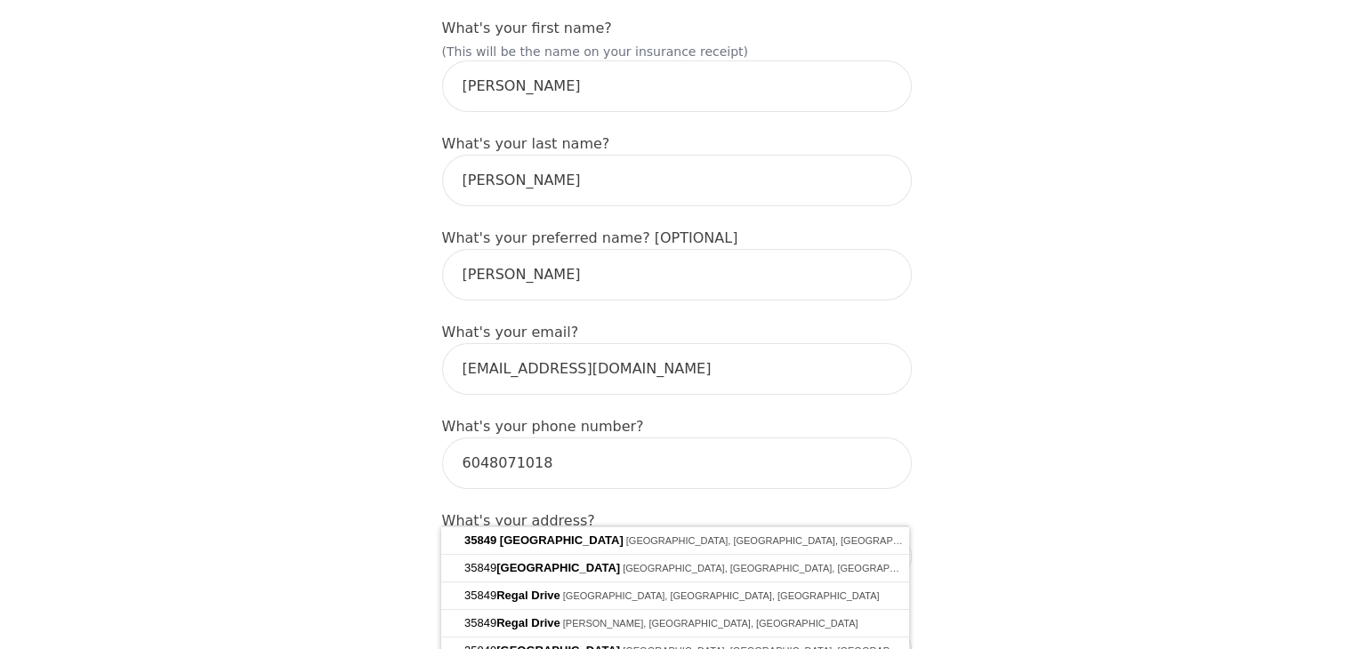
click at [760, 532] on input "[GEOGRAPHIC_DATA]" at bounding box center [677, 557] width 470 height 50
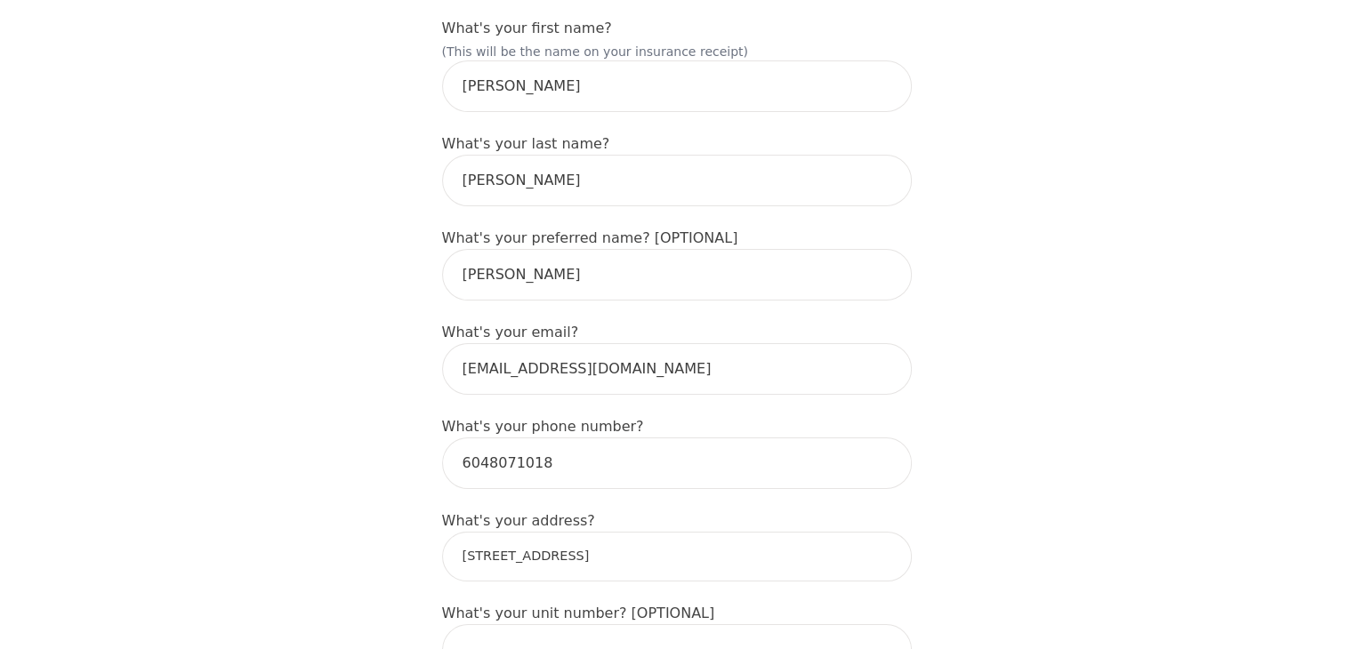
type input "[STREET_ADDRESS]"
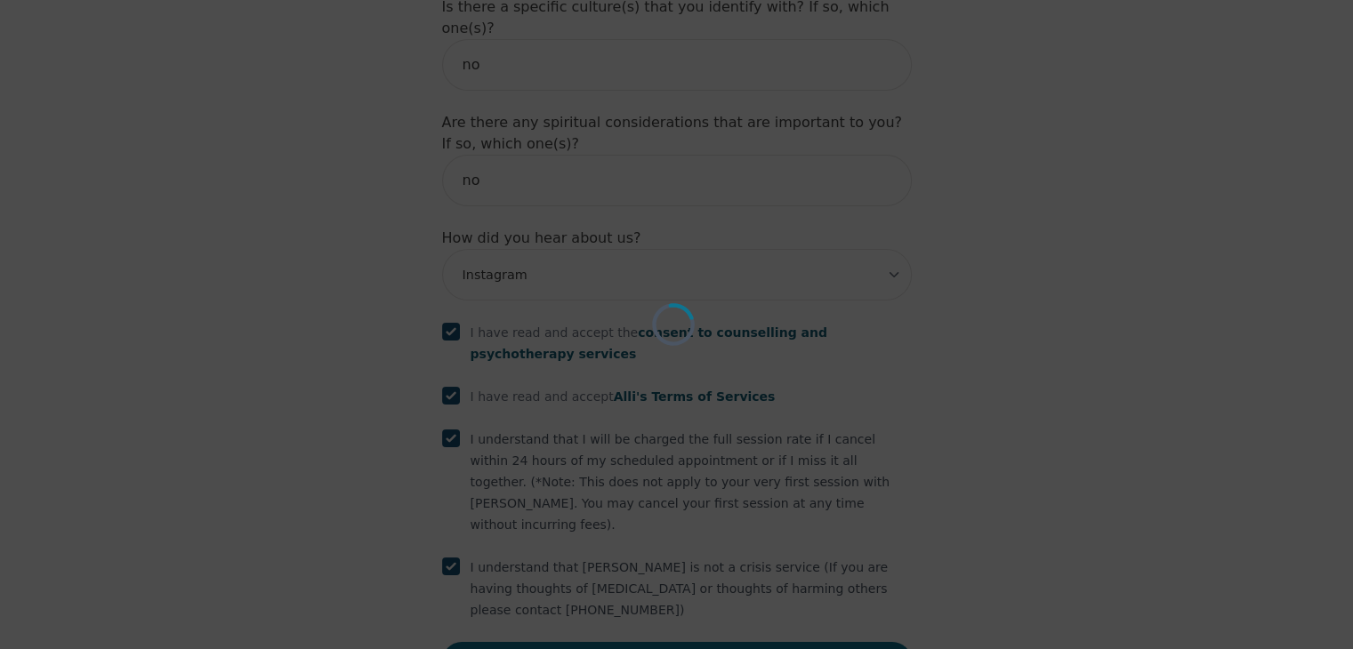
scroll to position [2007, 0]
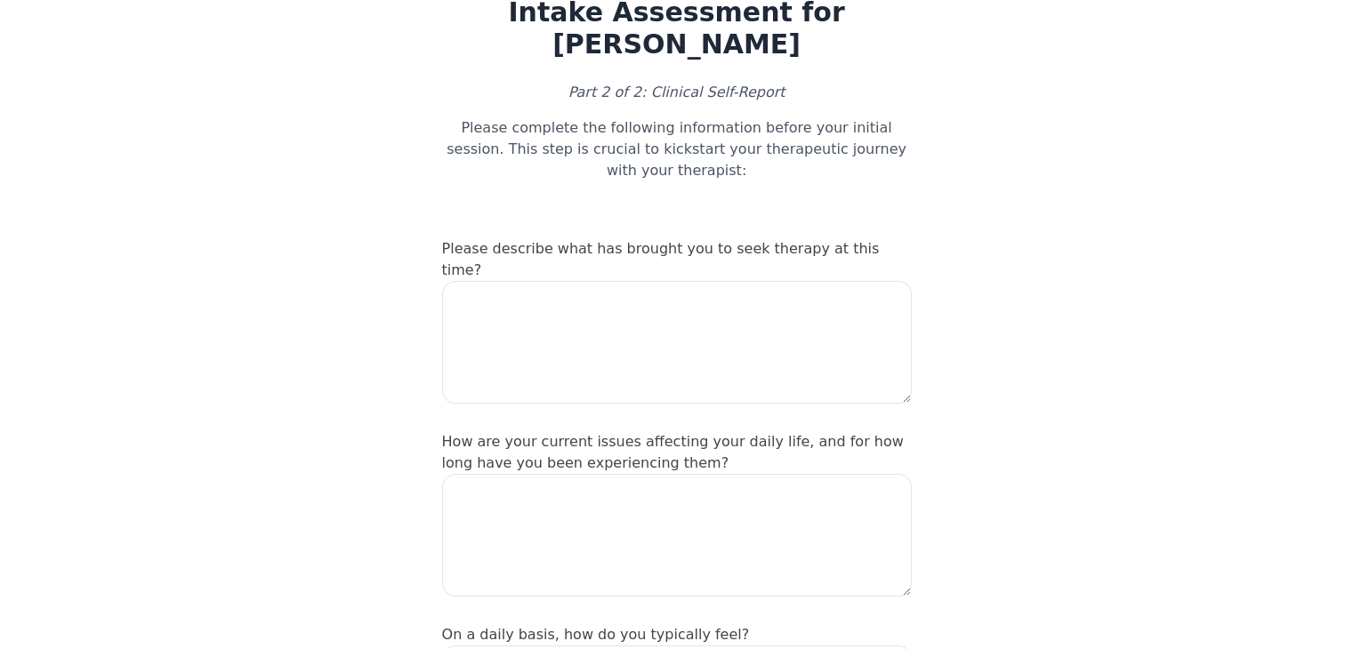
scroll to position [356, 0]
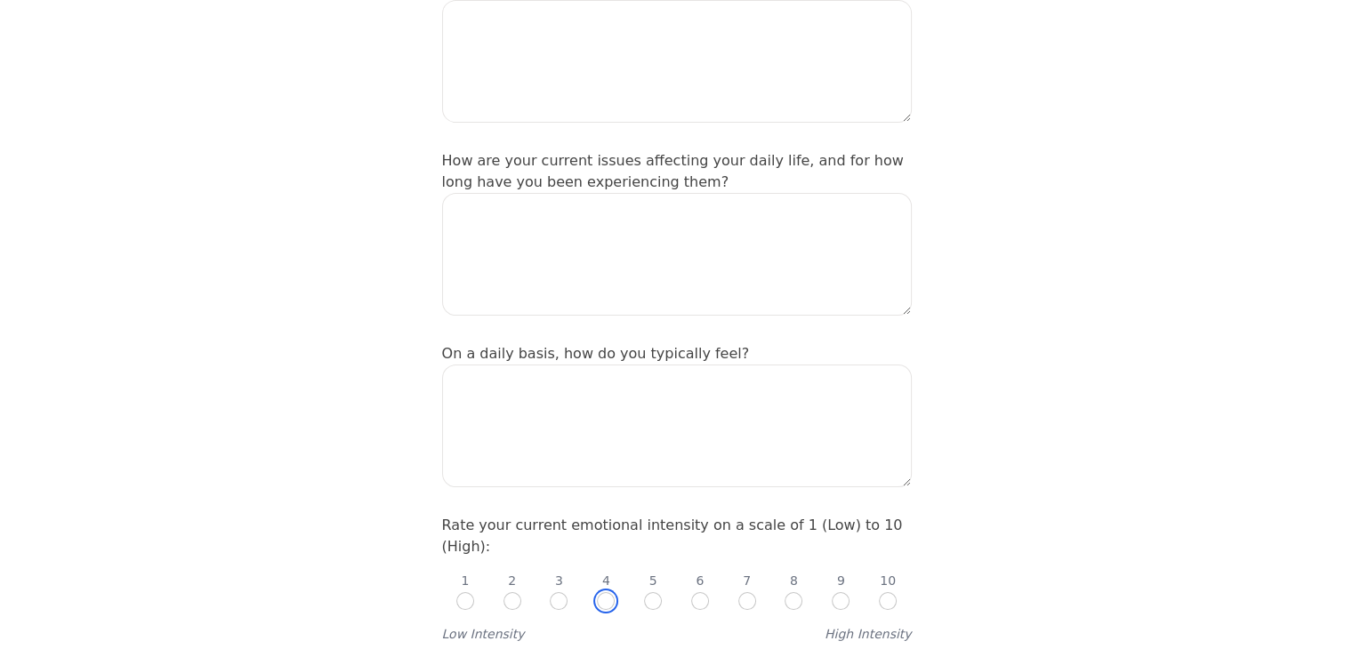
click at [608, 592] on input "radio" at bounding box center [606, 601] width 18 height 18
radio input "true"
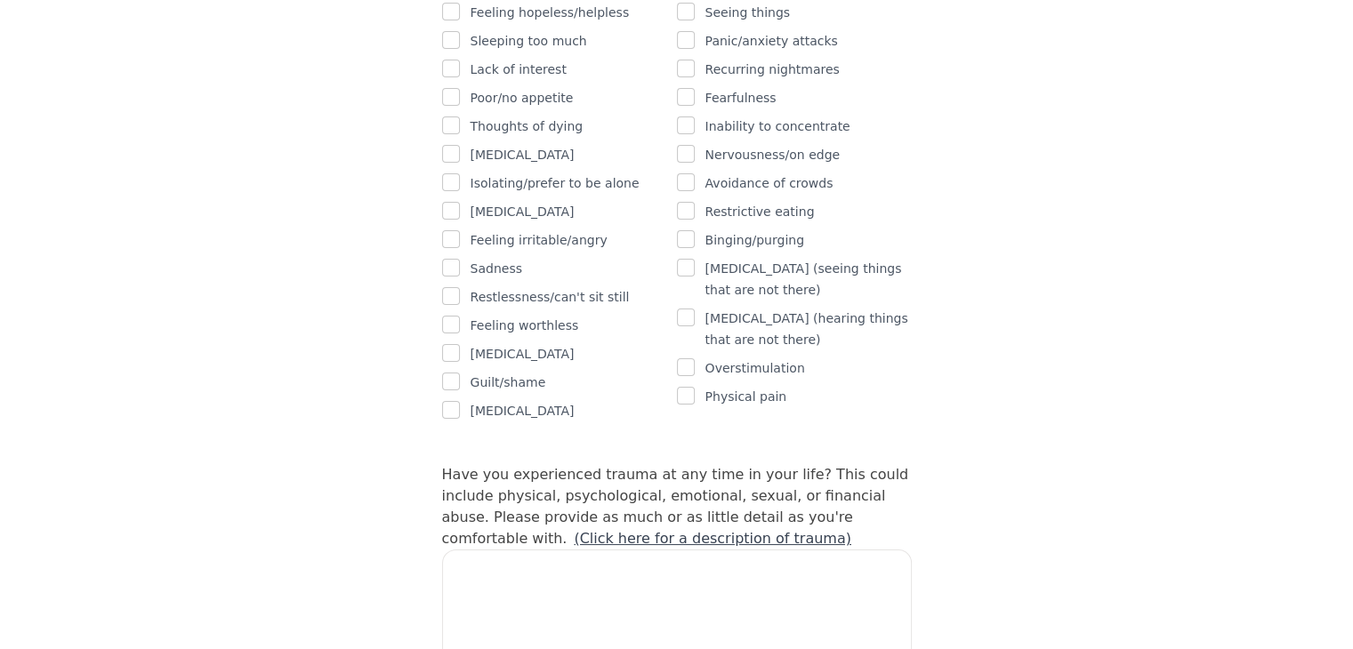
scroll to position [1512, 0]
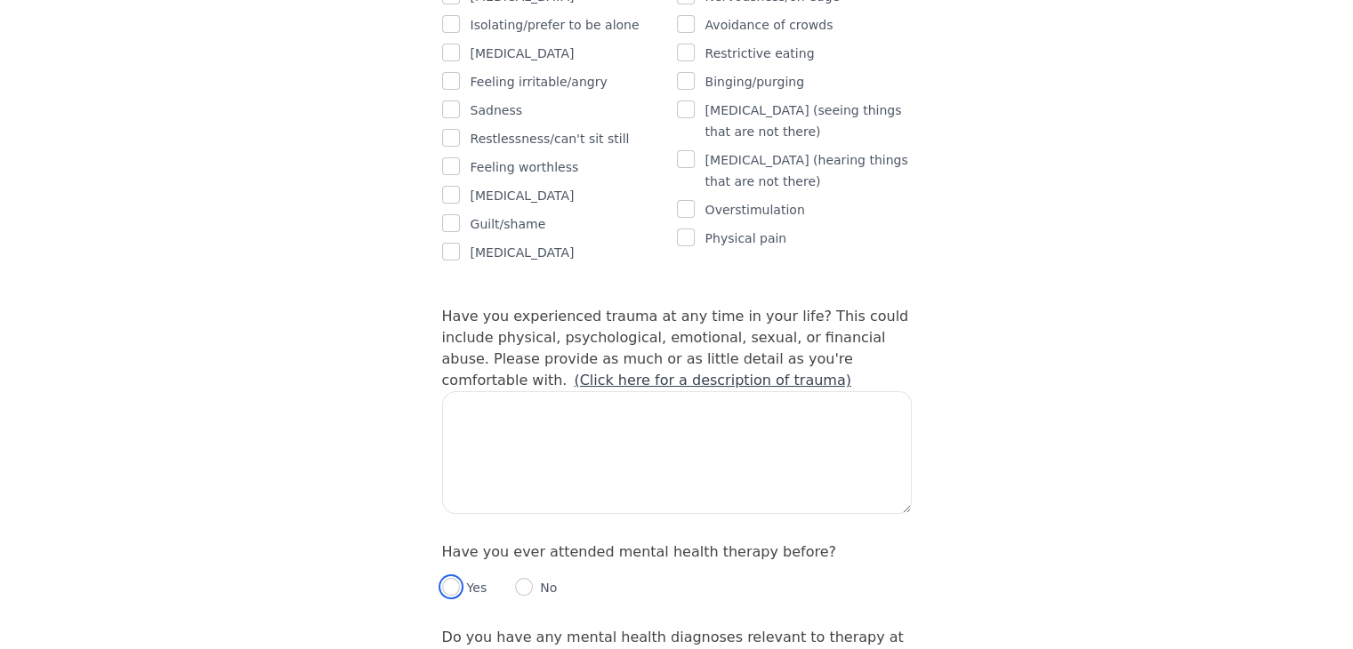
click at [456, 578] on input "radio" at bounding box center [451, 587] width 18 height 18
radio input "true"
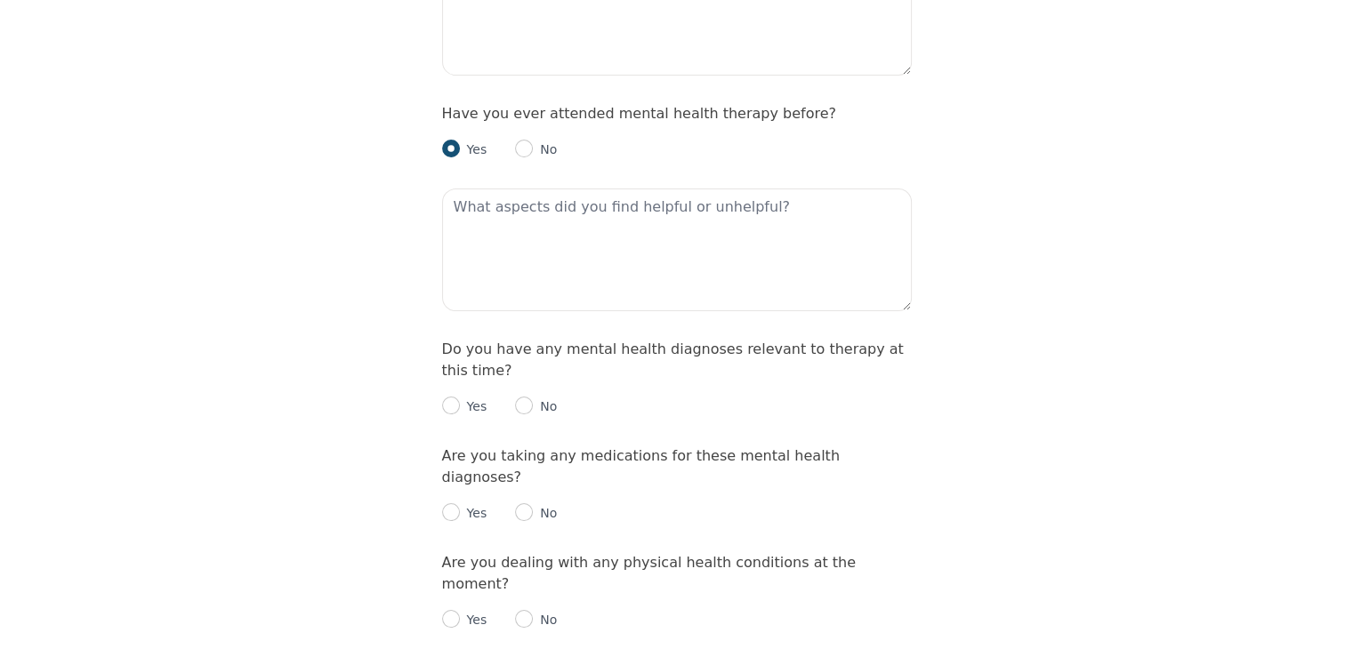
scroll to position [1957, 0]
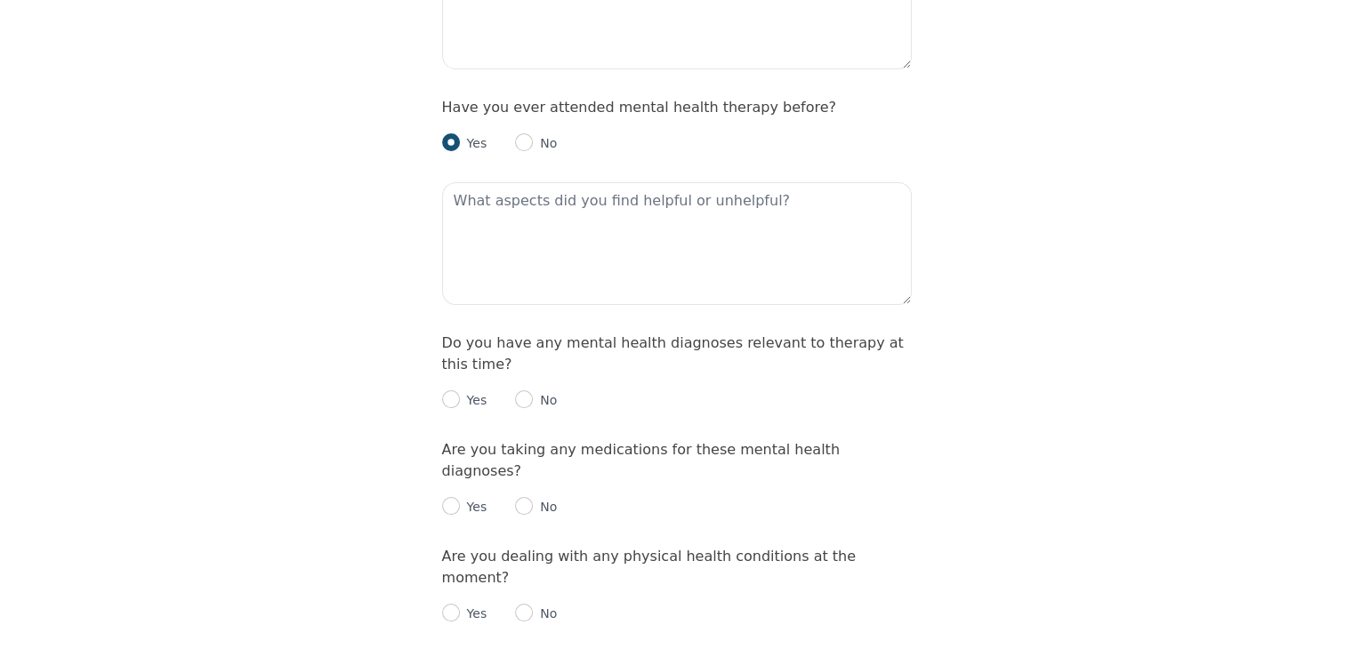
click at [533, 498] on p "No" at bounding box center [545, 507] width 24 height 18
click at [527, 497] on input "radio" at bounding box center [524, 506] width 18 height 18
radio input "true"
click at [529, 391] on input "radio" at bounding box center [524, 400] width 18 height 18
radio input "true"
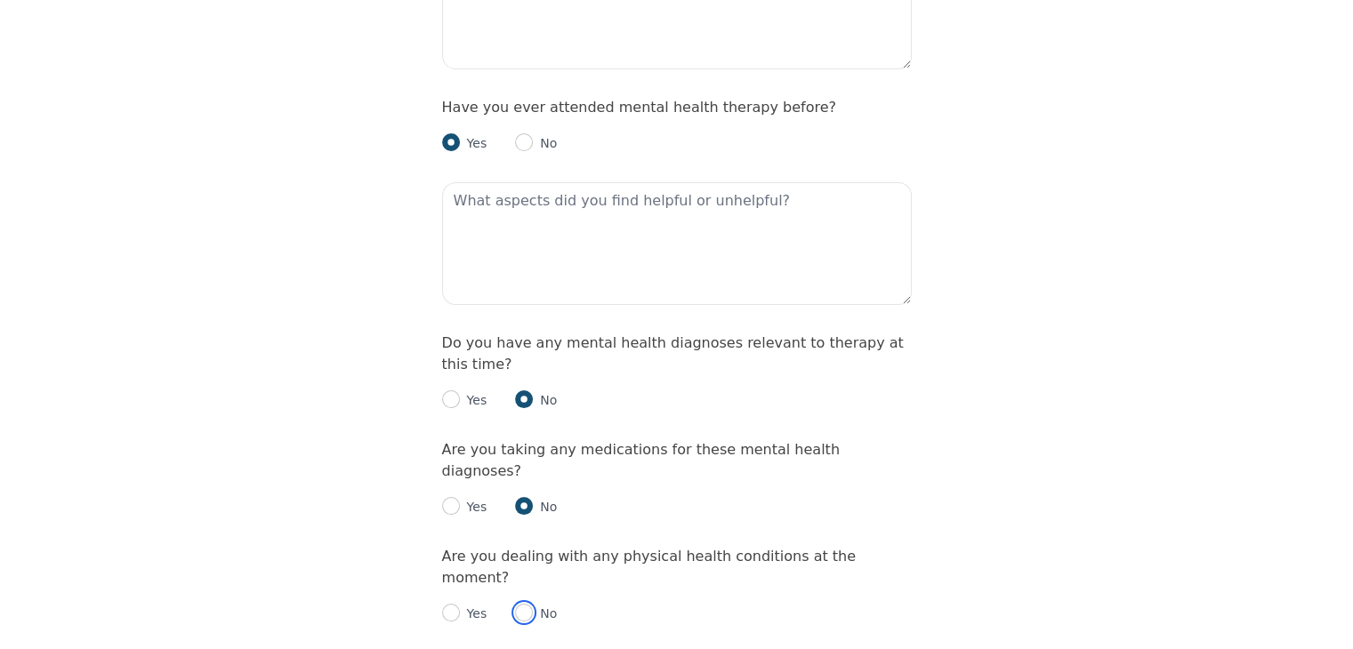
click at [525, 604] on input "radio" at bounding box center [524, 613] width 18 height 18
radio input "true"
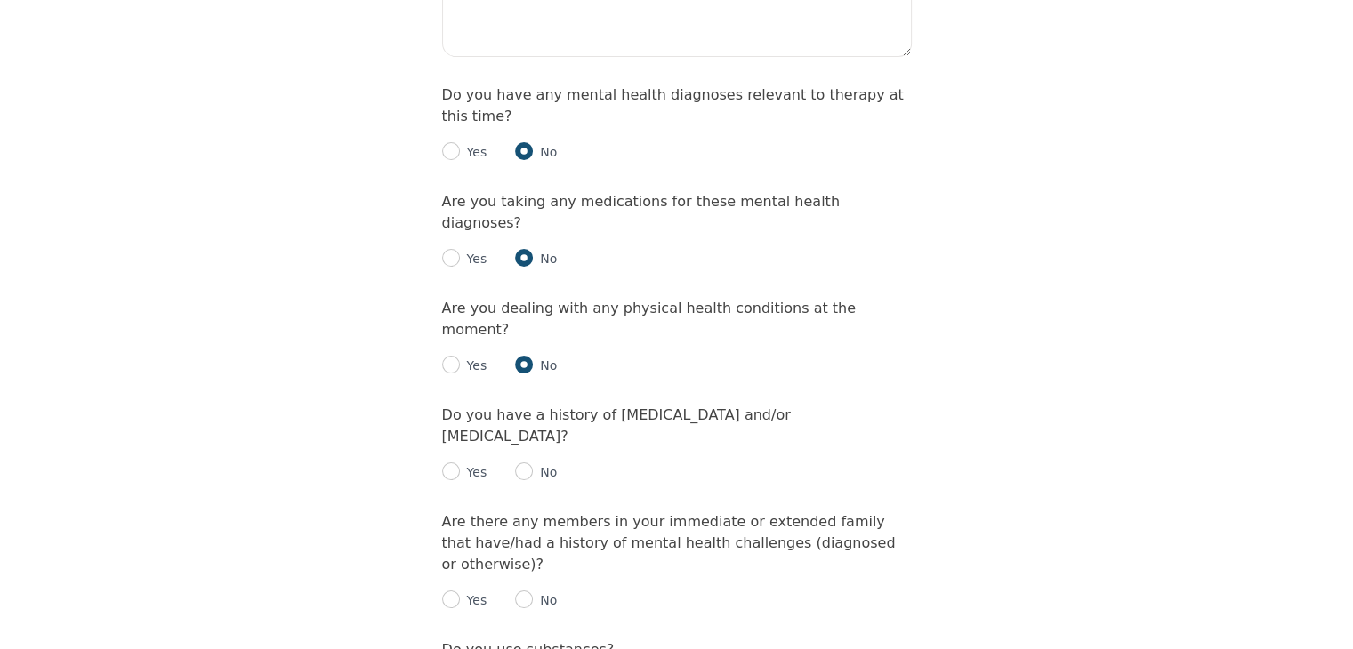
scroll to position [2224, 0]
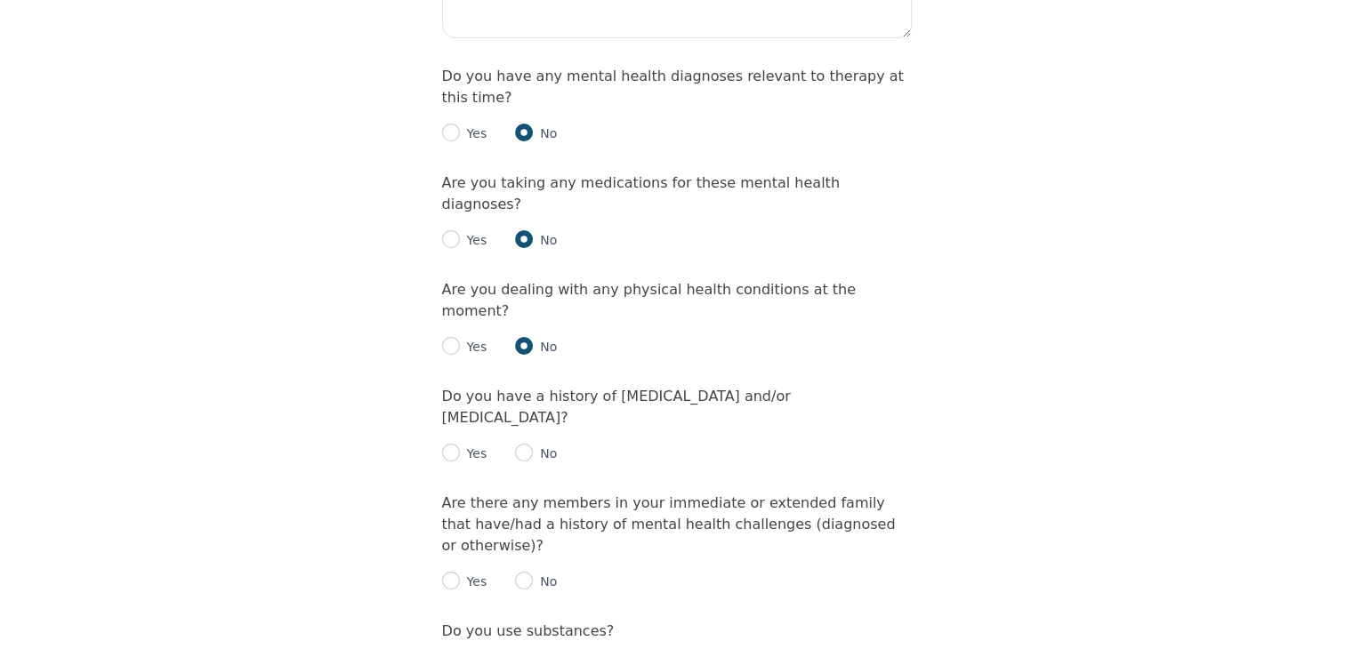
click at [533, 573] on p "No" at bounding box center [545, 582] width 24 height 18
click at [528, 572] on input "radio" at bounding box center [524, 581] width 18 height 18
radio input "true"
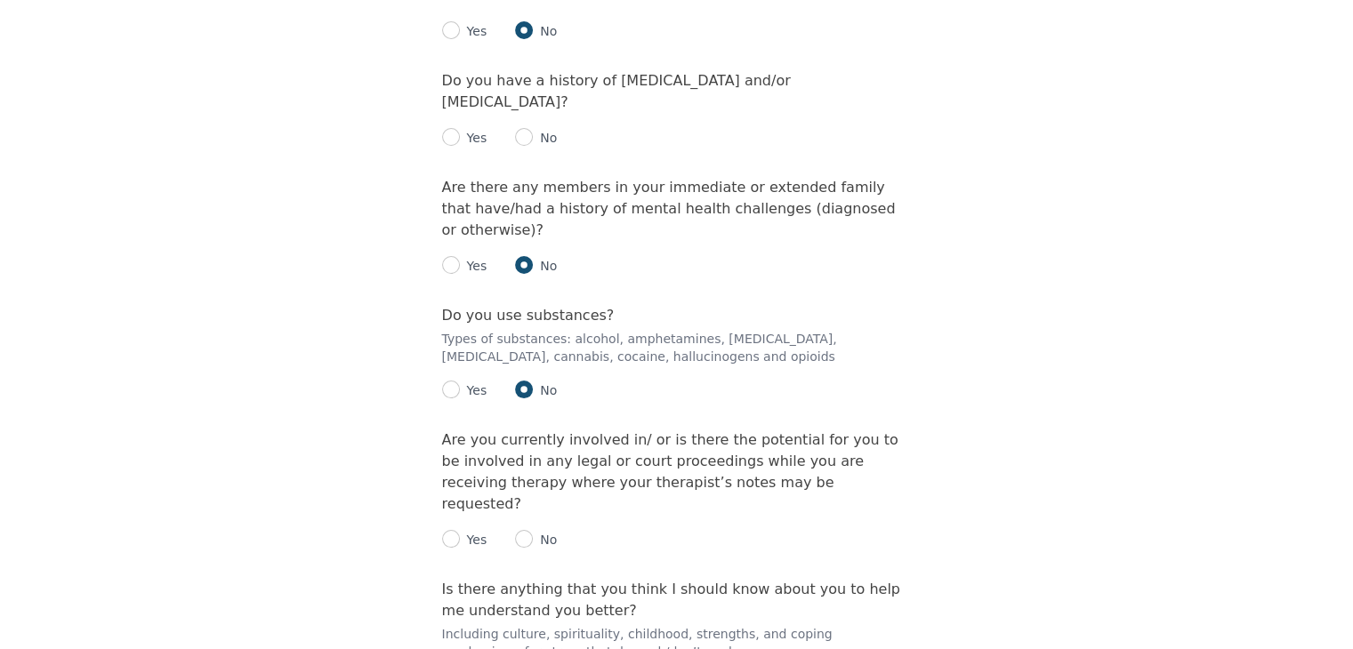
scroll to position [2526, 0]
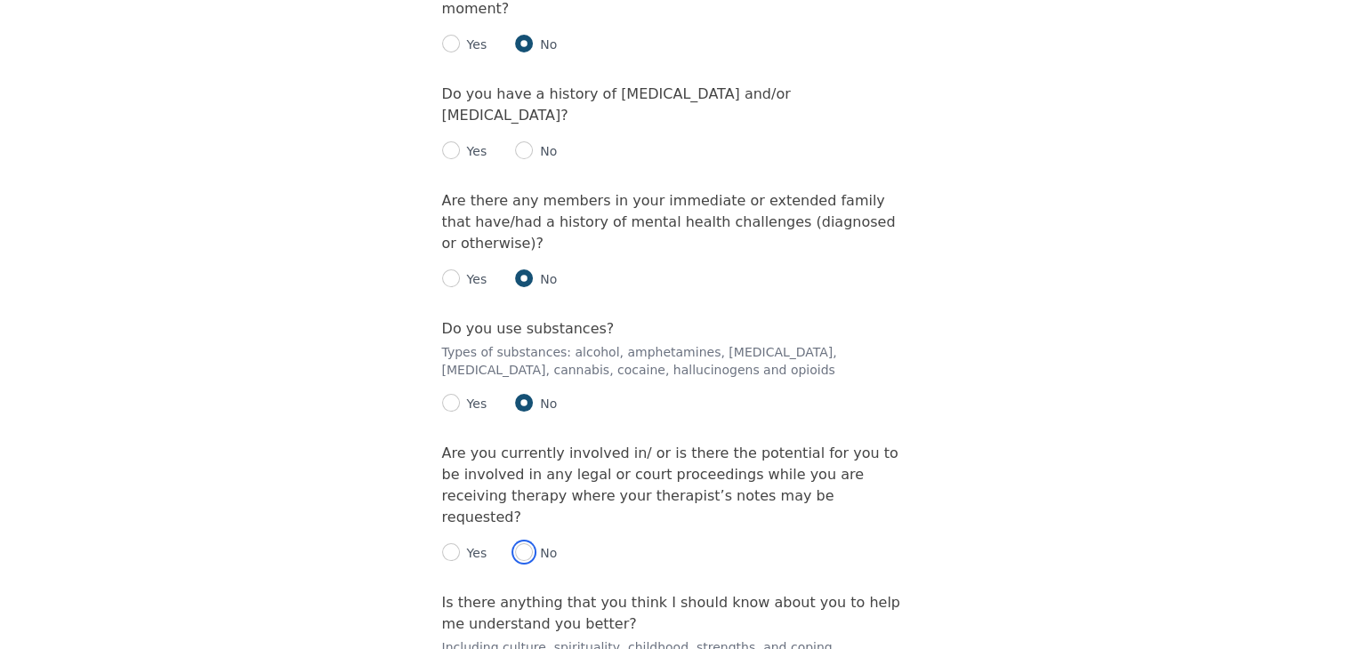
click at [523, 544] on input "radio" at bounding box center [524, 553] width 18 height 18
radio input "true"
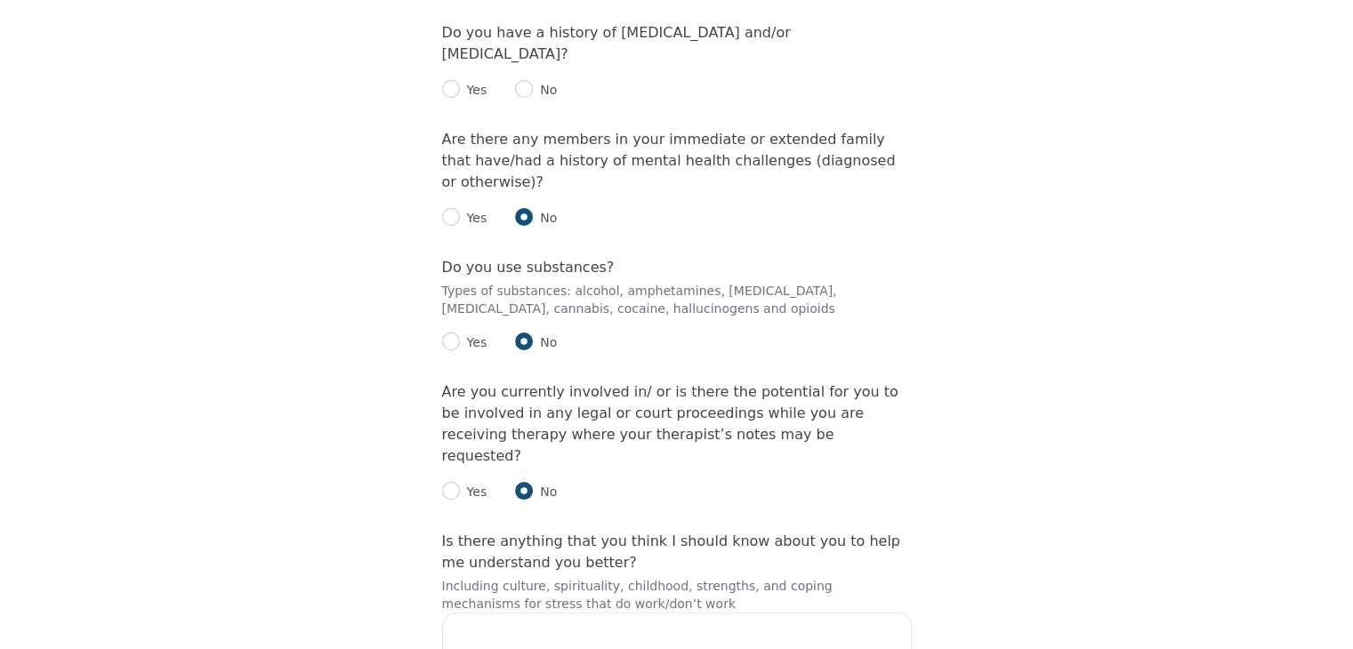
scroll to position [2704, 0]
